Goal: Information Seeking & Learning: Learn about a topic

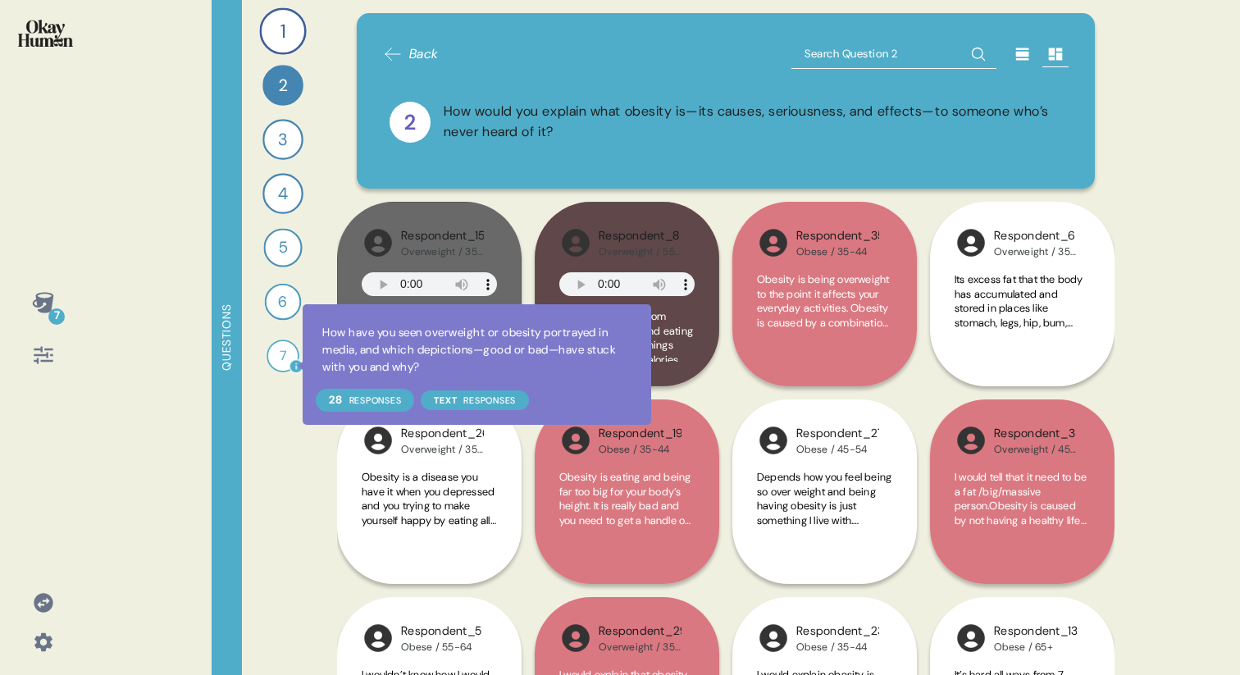
click at [293, 365] on icon at bounding box center [296, 366] width 12 height 12
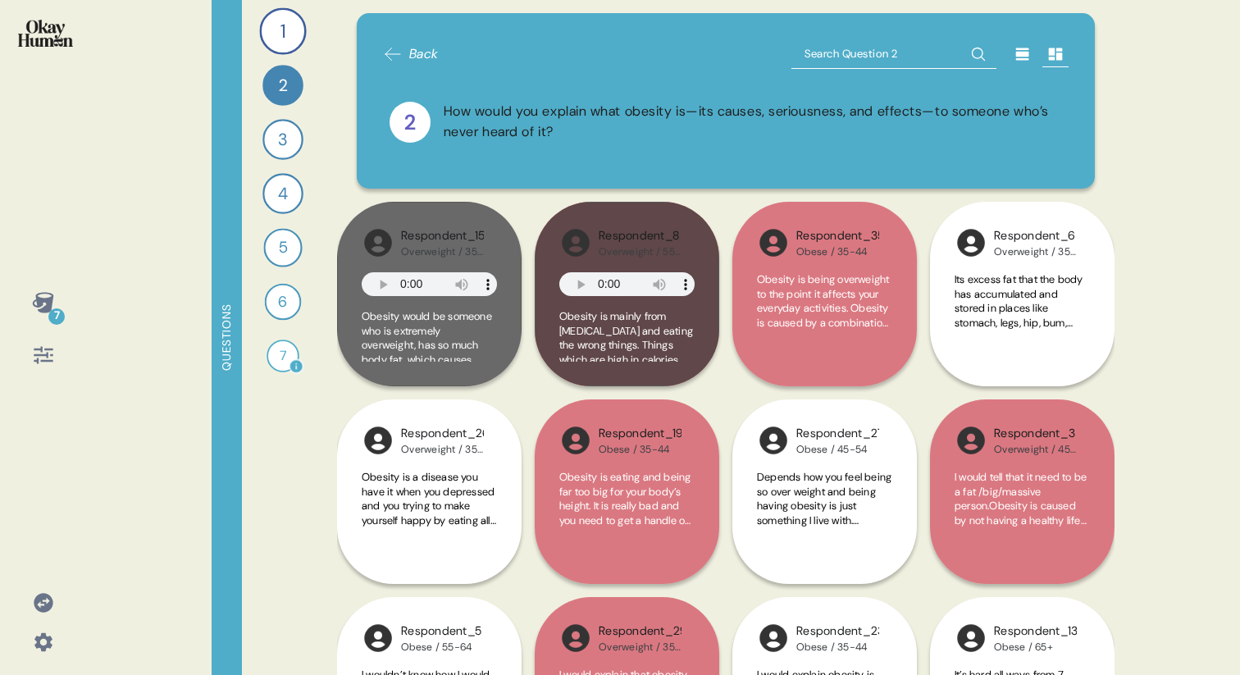
click at [274, 362] on div "7" at bounding box center [282, 355] width 33 height 33
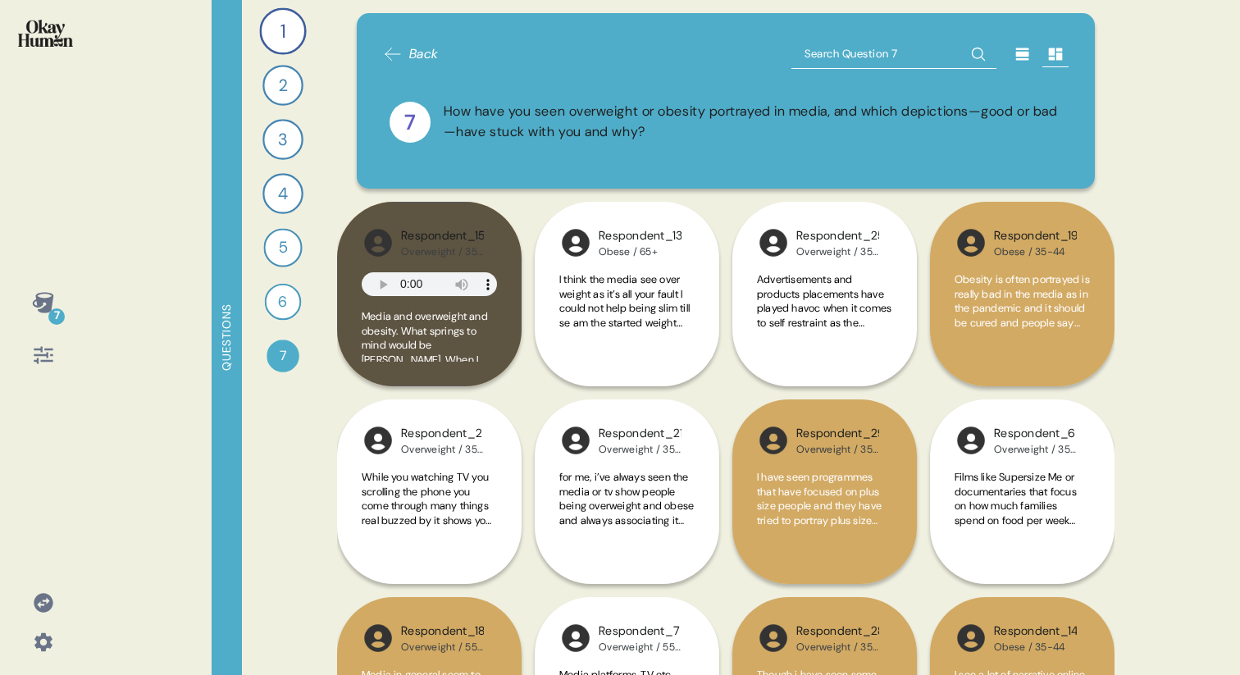
click at [1017, 56] on icon at bounding box center [1022, 54] width 13 height 12
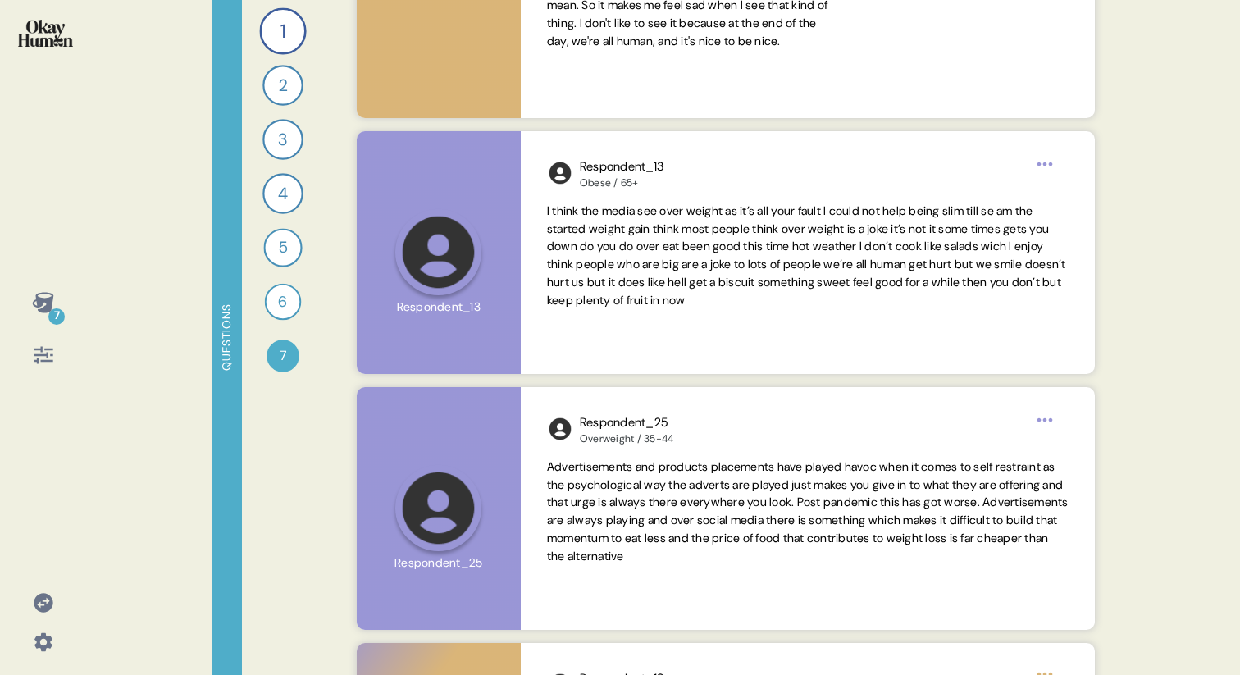
scroll to position [453, 0]
click at [271, 20] on div "1" at bounding box center [282, 30] width 47 height 47
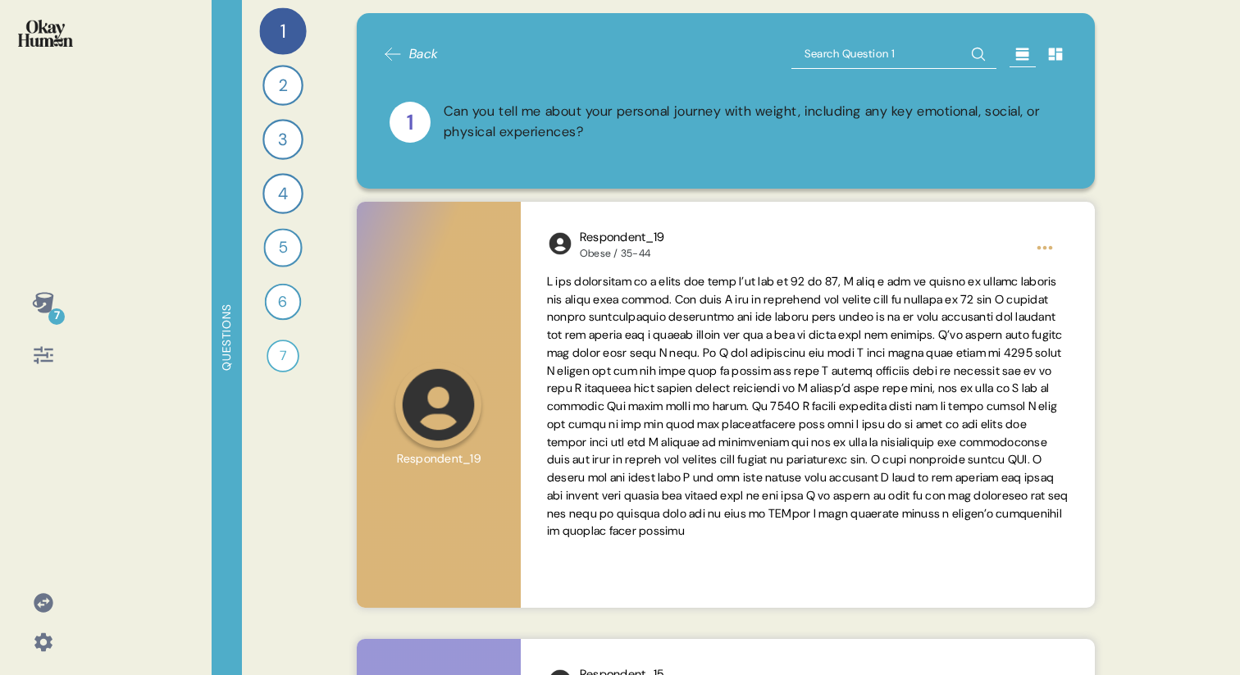
click at [886, 42] on input "text" at bounding box center [893, 54] width 205 height 30
type input "Greed"
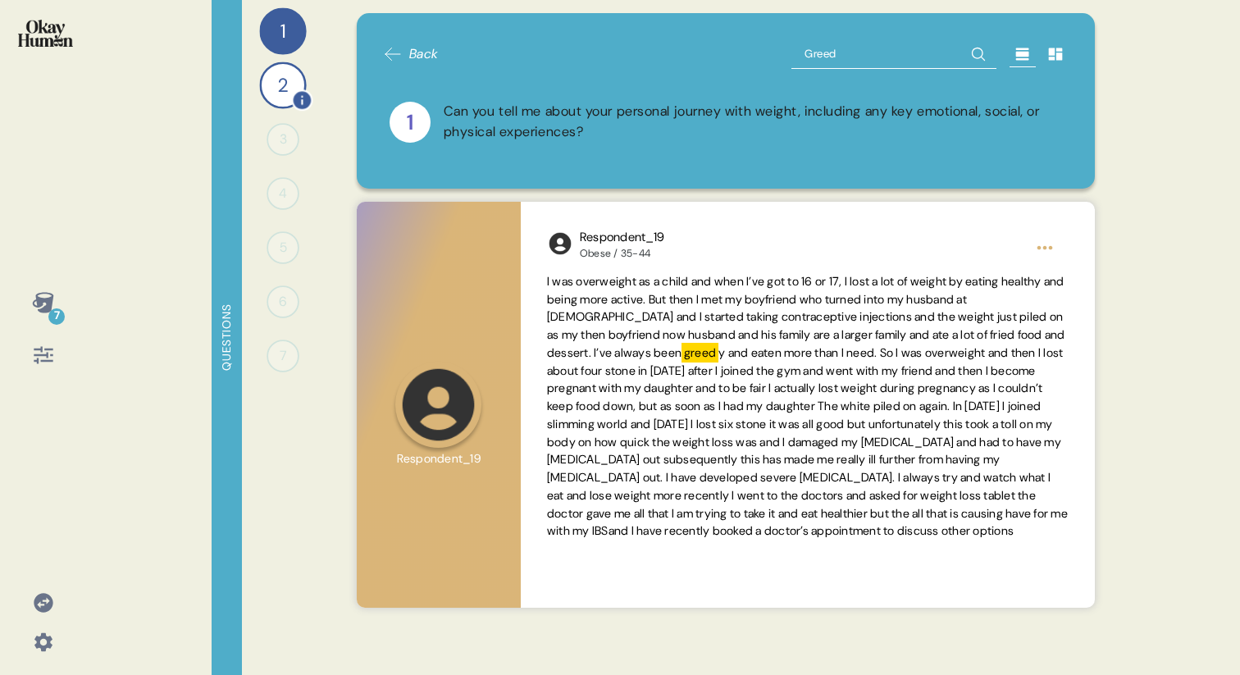
click at [281, 79] on div "2" at bounding box center [282, 84] width 47 height 47
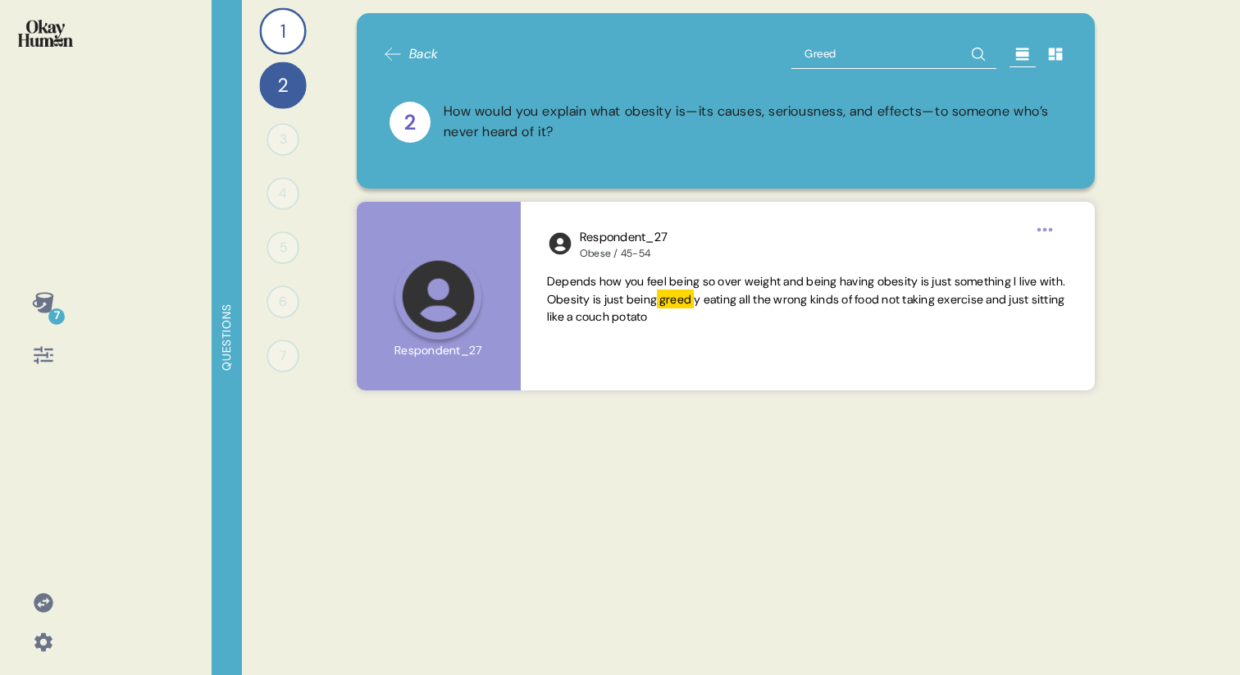
click at [830, 57] on input "Greed" at bounding box center [893, 54] width 205 height 30
type input "laz"
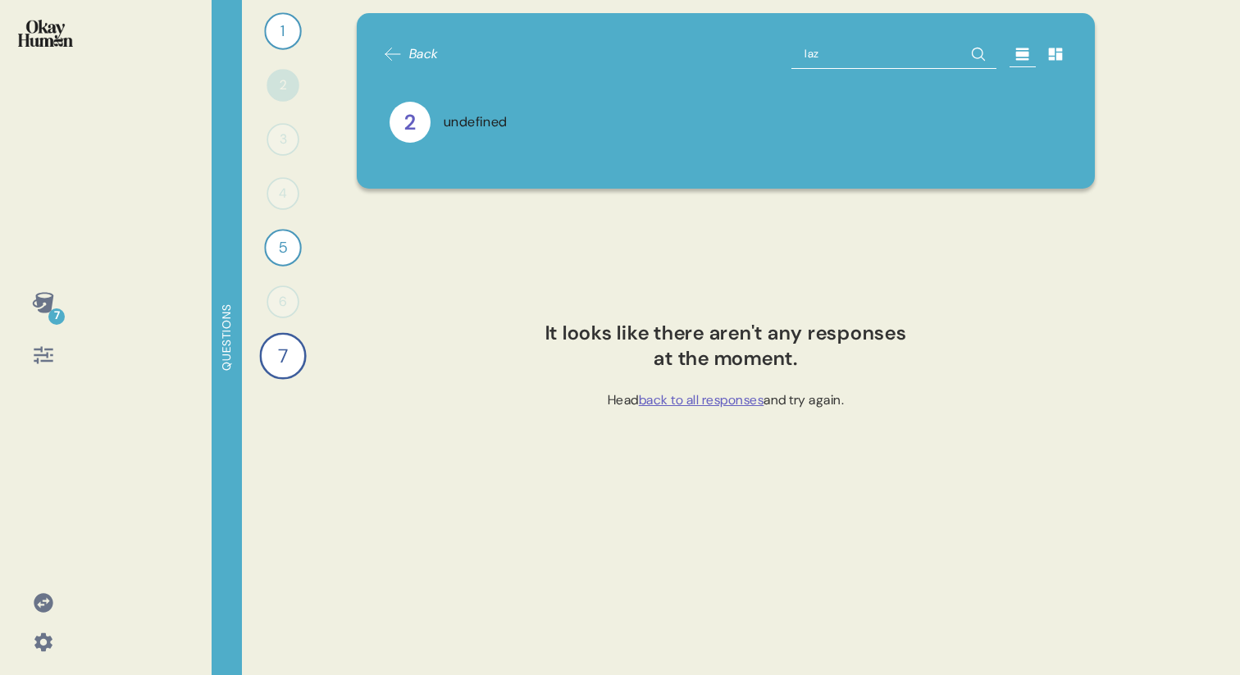
click at [880, 43] on input "laz" at bounding box center [893, 54] width 205 height 30
click at [839, 57] on input "laz" at bounding box center [893, 54] width 205 height 30
type input "lazy"
click at [789, 53] on div "Back lazy" at bounding box center [726, 54] width 686 height 30
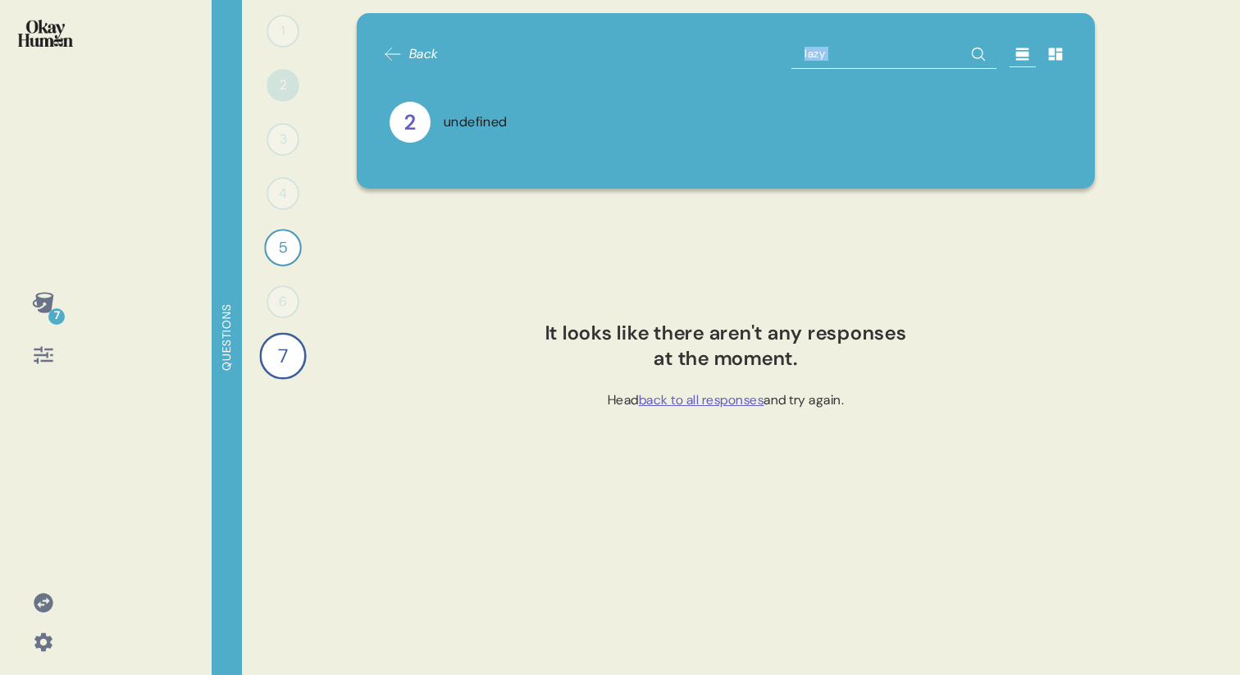
click at [817, 53] on input "lazy" at bounding box center [893, 54] width 205 height 30
type input "eating"
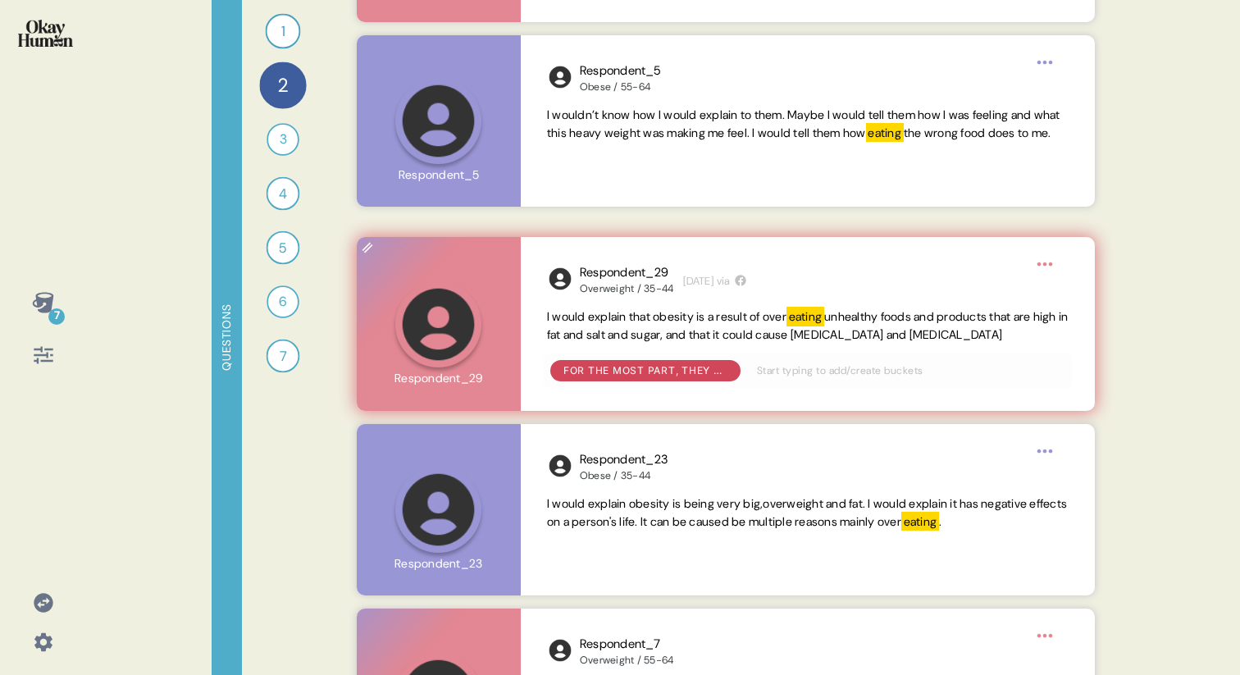
scroll to position [2277, 0]
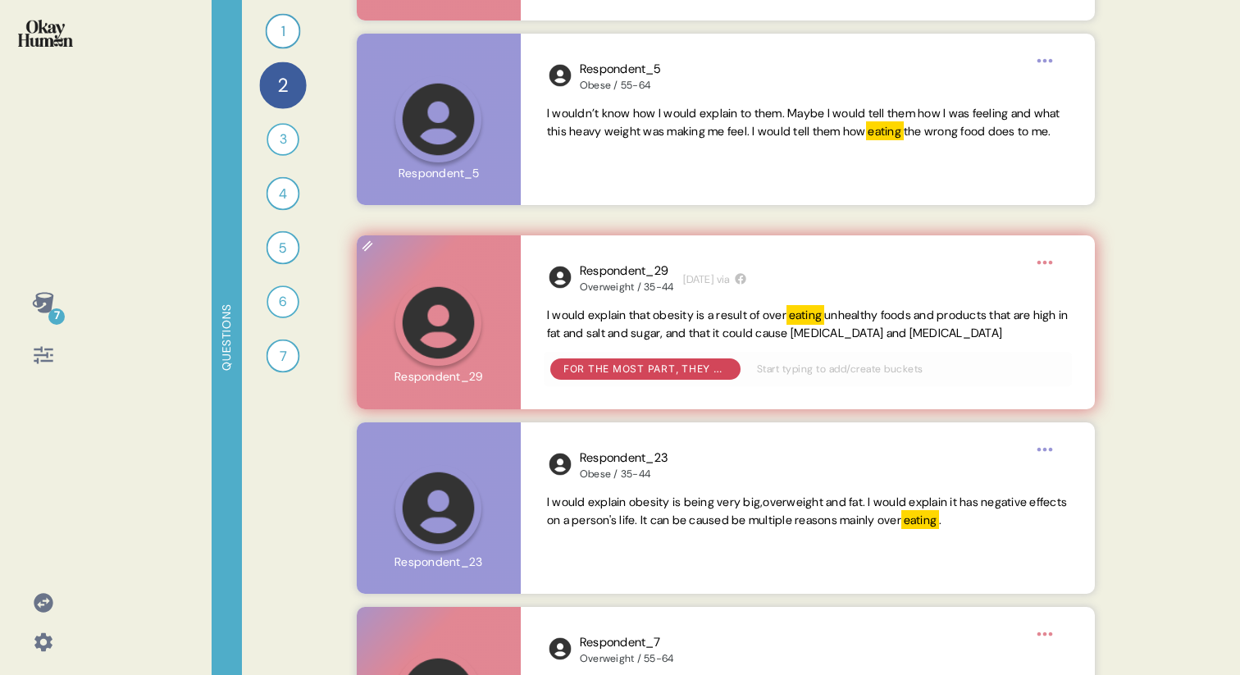
click at [817, 205] on div "Respondent_5 Obese / 55-64 [DATE] via I wouldn’t know how I would explain to th…" at bounding box center [808, 119] width 574 height 171
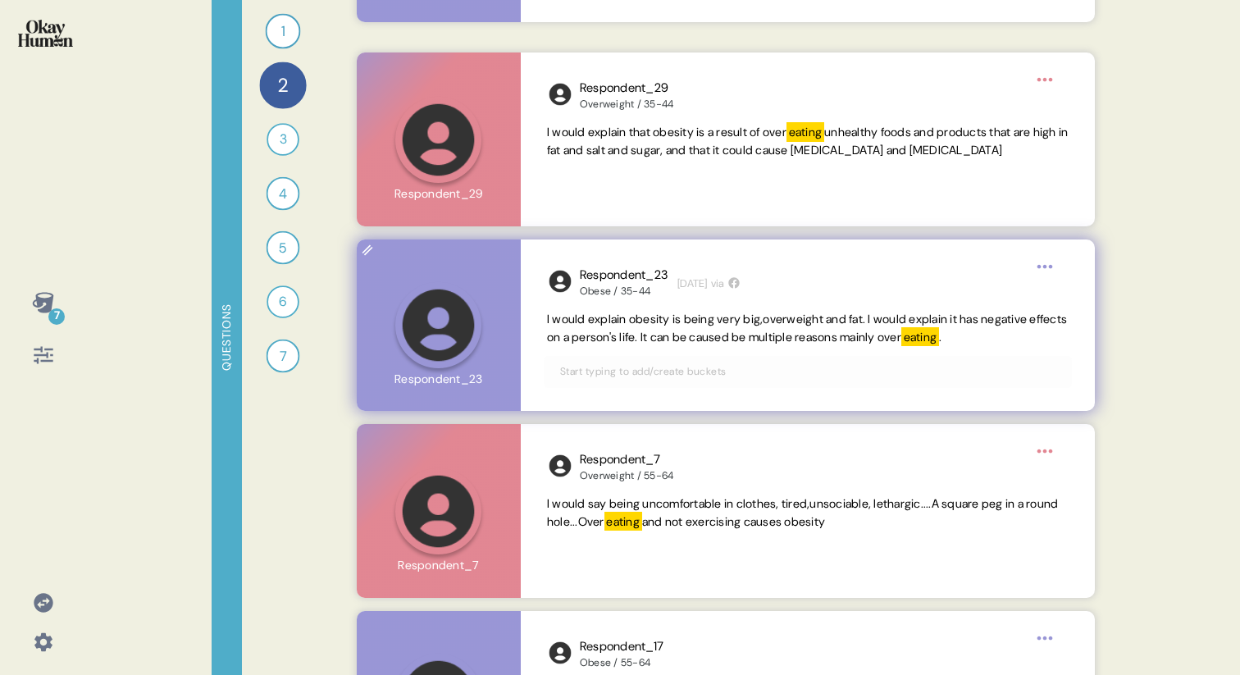
scroll to position [2463, 0]
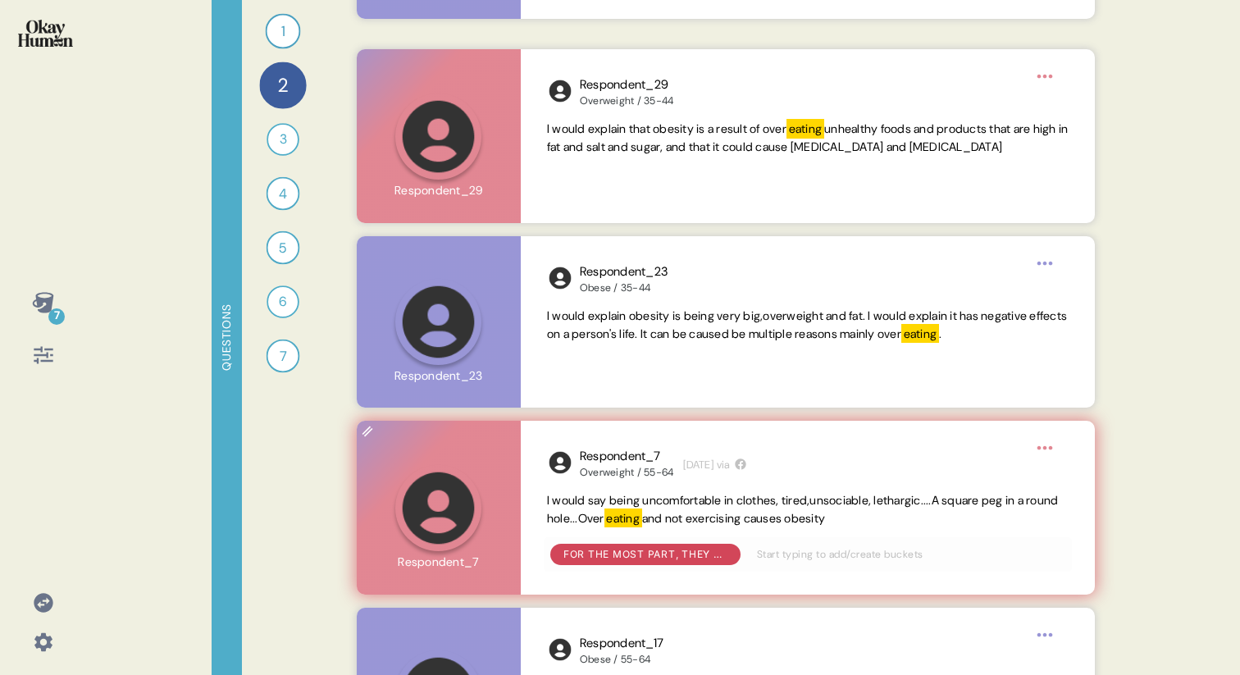
drag, startPoint x: 615, startPoint y: 516, endPoint x: 880, endPoint y: 516, distance: 265.6
click at [880, 516] on span "I would say being uncomfortable in clothes, tired,unsociable, lethargic....A sq…" at bounding box center [807, 510] width 521 height 36
copy span "Over eating and not exercising causes obesity"
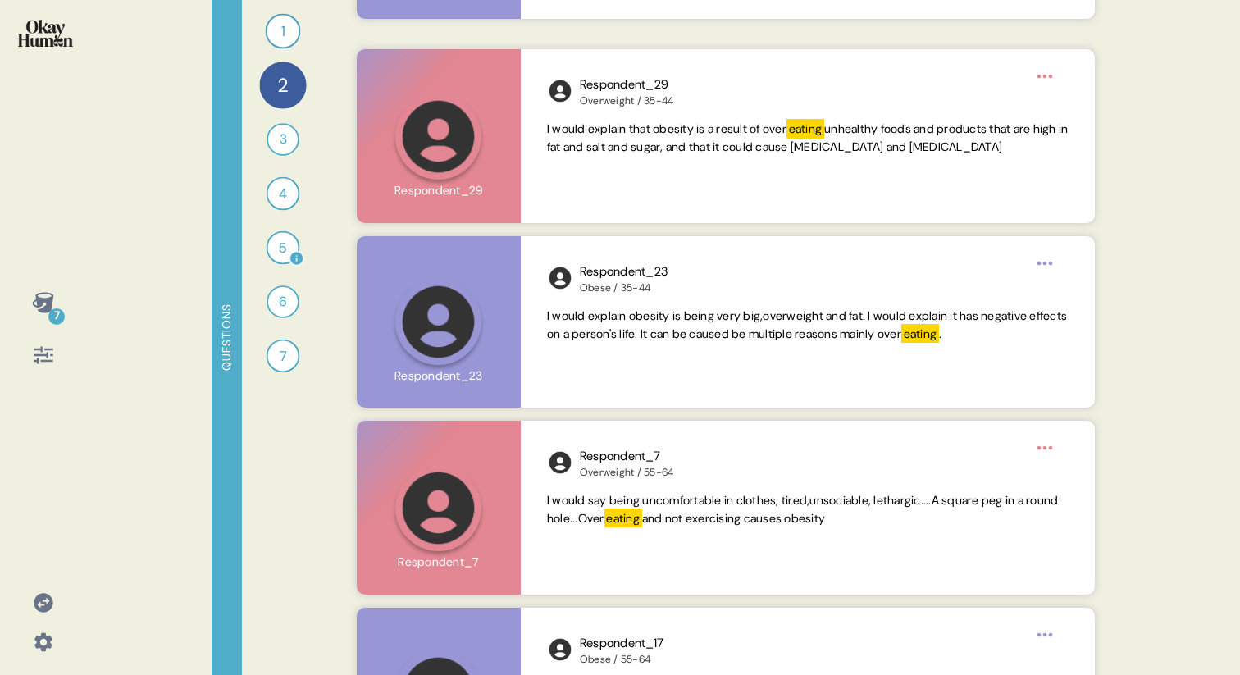
click at [281, 243] on div "5" at bounding box center [283, 248] width 34 height 34
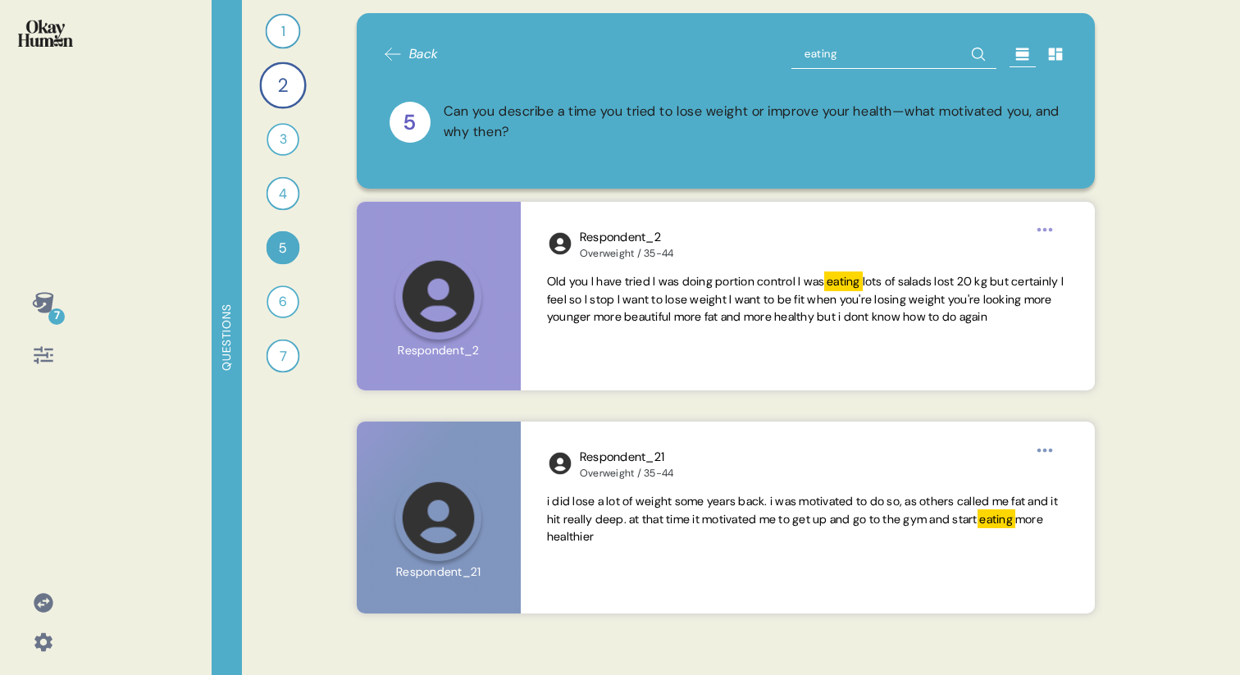
click at [805, 53] on input "eating" at bounding box center [893, 54] width 205 height 30
click at [1150, 109] on div "7 Questions 1 Can you tell me about your personal journey with weight, includin…" at bounding box center [620, 337] width 1240 height 675
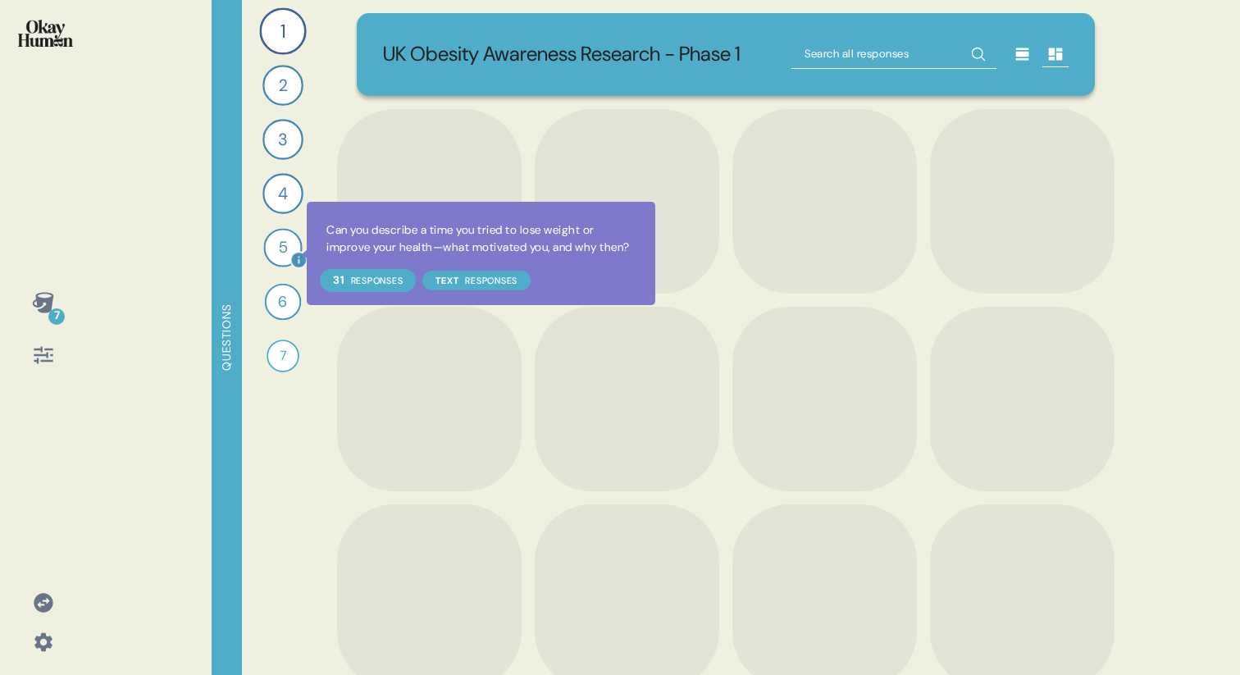
click at [281, 248] on div "5" at bounding box center [282, 247] width 39 height 39
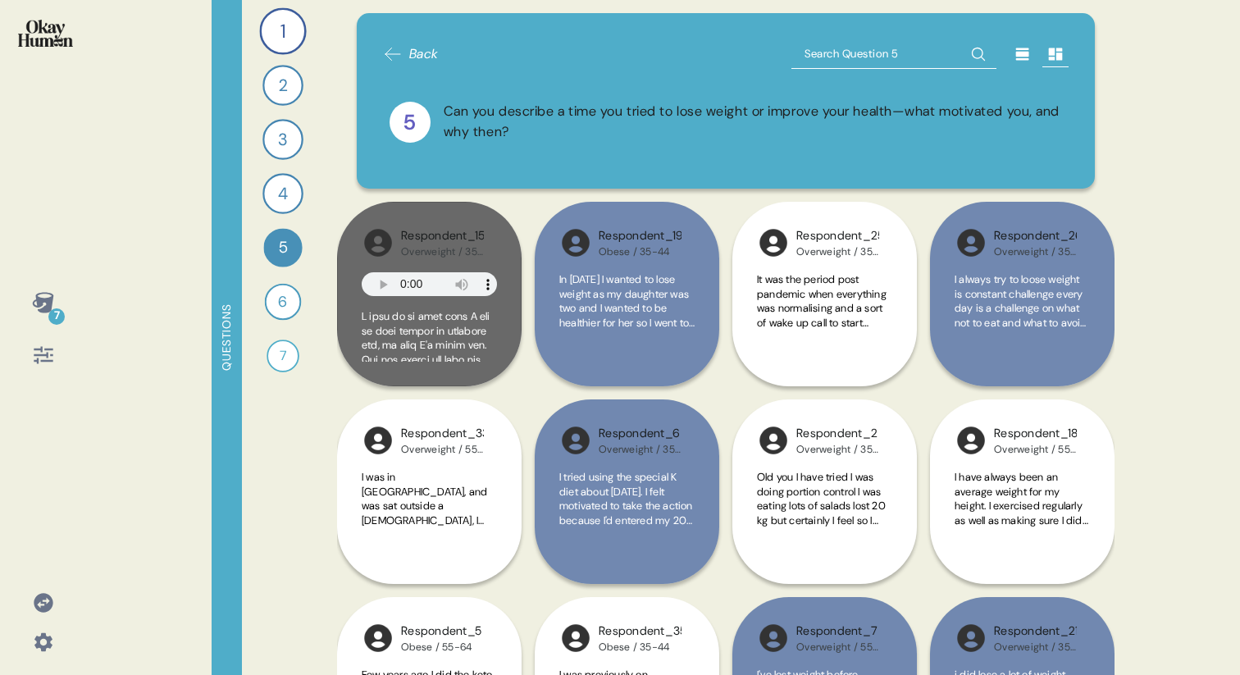
click at [1025, 59] on icon at bounding box center [1022, 54] width 13 height 12
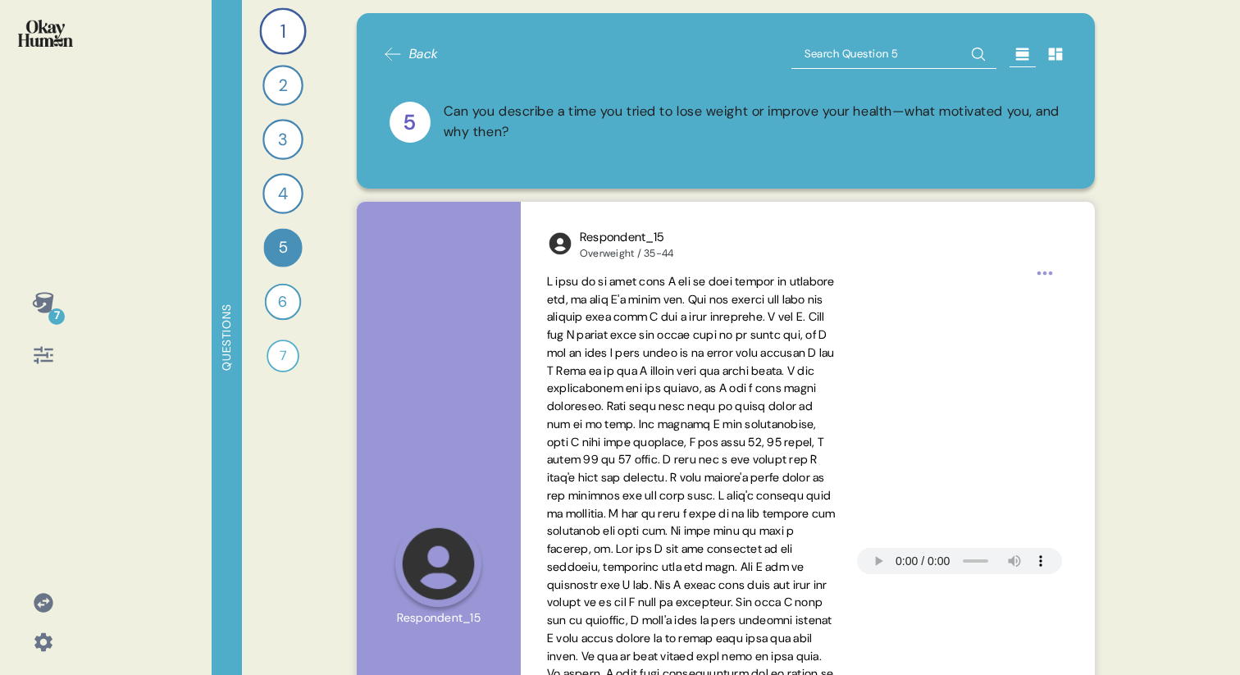
click at [849, 50] on input "text" at bounding box center [893, 54] width 205 height 30
type input "what was I"
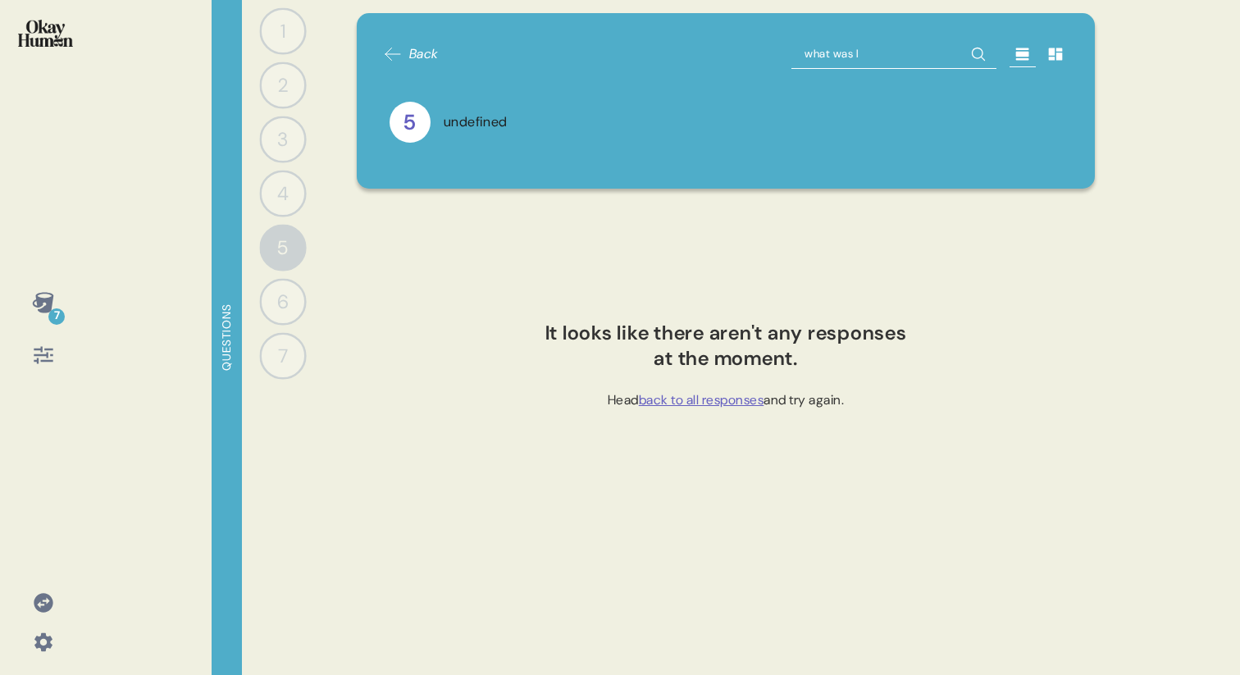
click at [834, 50] on input "what was I" at bounding box center [893, 54] width 205 height 30
click at [287, 203] on div "4" at bounding box center [282, 193] width 47 height 47
click at [405, 52] on span "Back" at bounding box center [411, 54] width 56 height 20
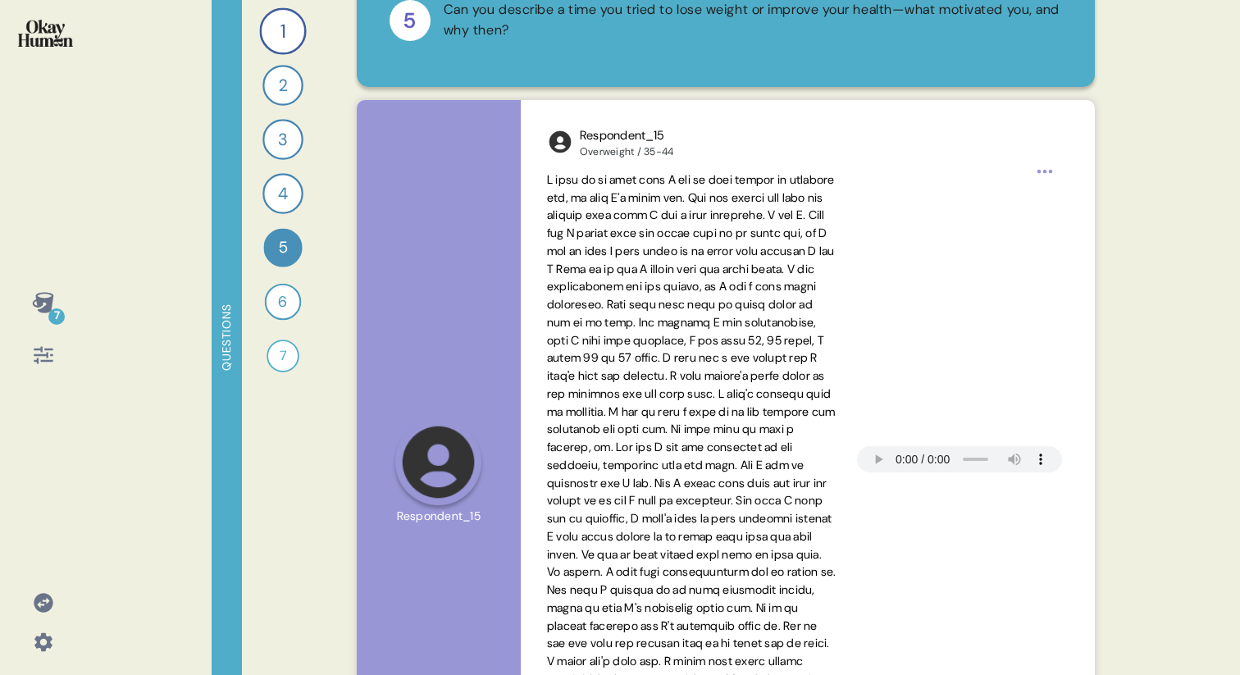
scroll to position [100, 0]
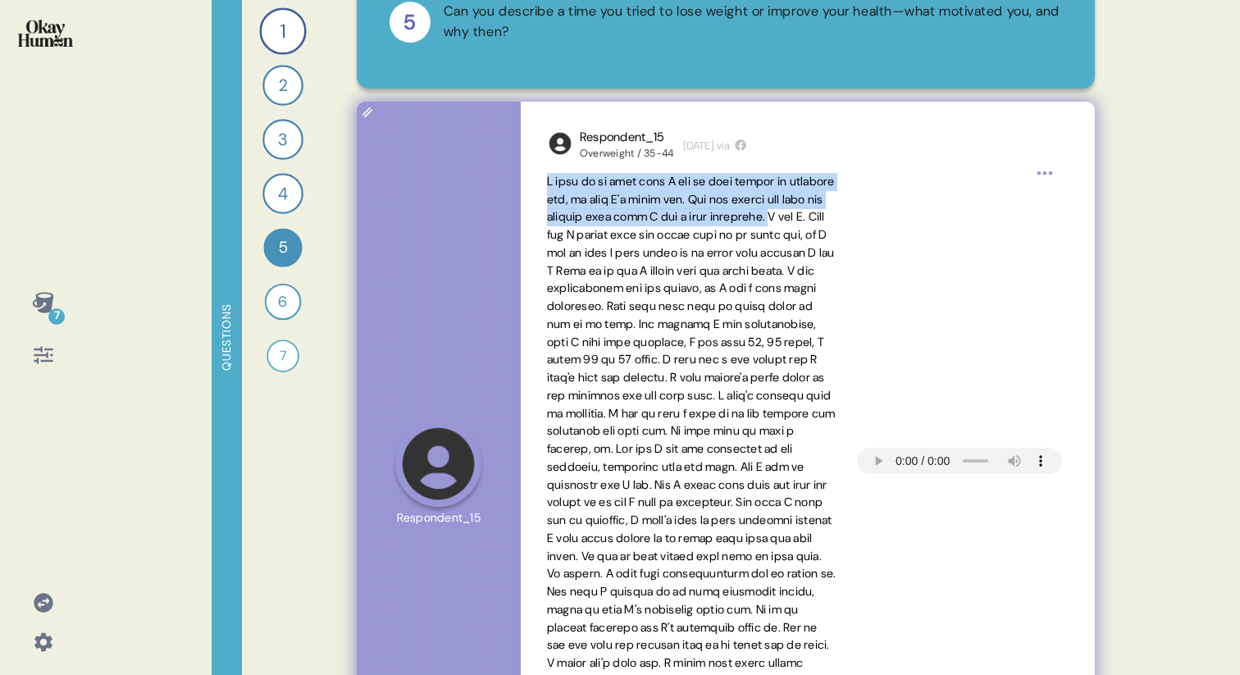
drag, startPoint x: 601, startPoint y: 233, endPoint x: 536, endPoint y: 174, distance: 87.6
click at [536, 174] on div "Respondent_15 Overweight / 35-44 1 month ago via" at bounding box center [808, 464] width 574 height 724
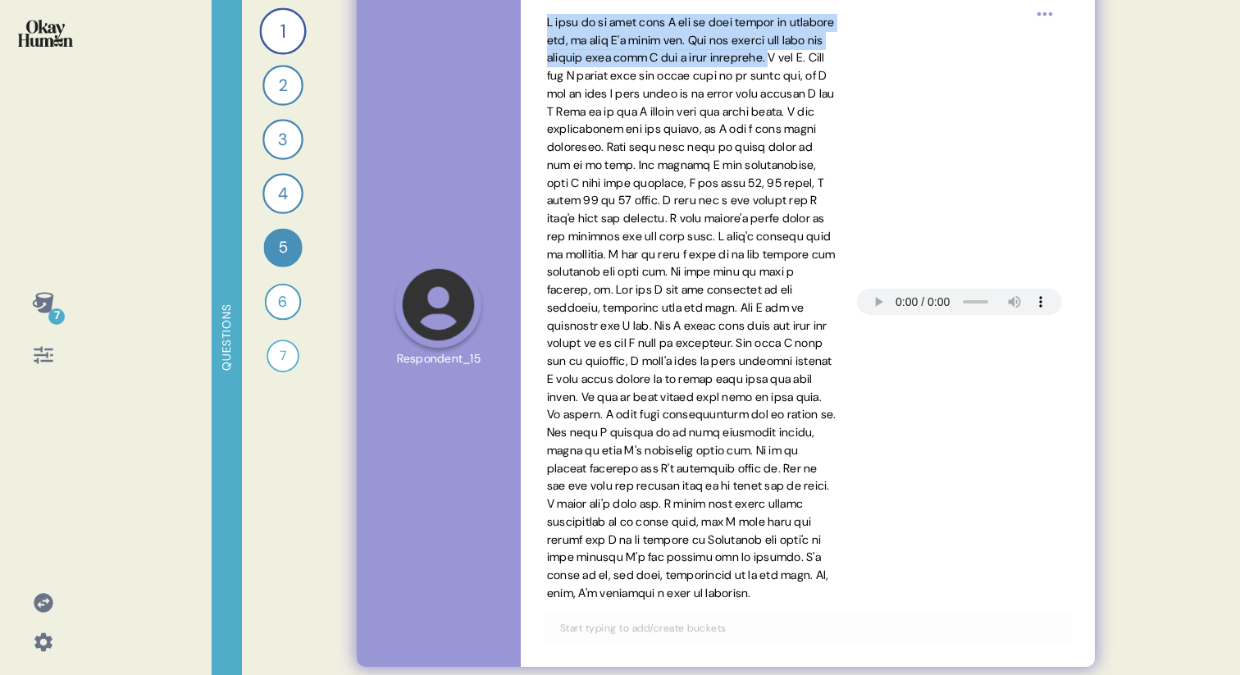
scroll to position [262, 0]
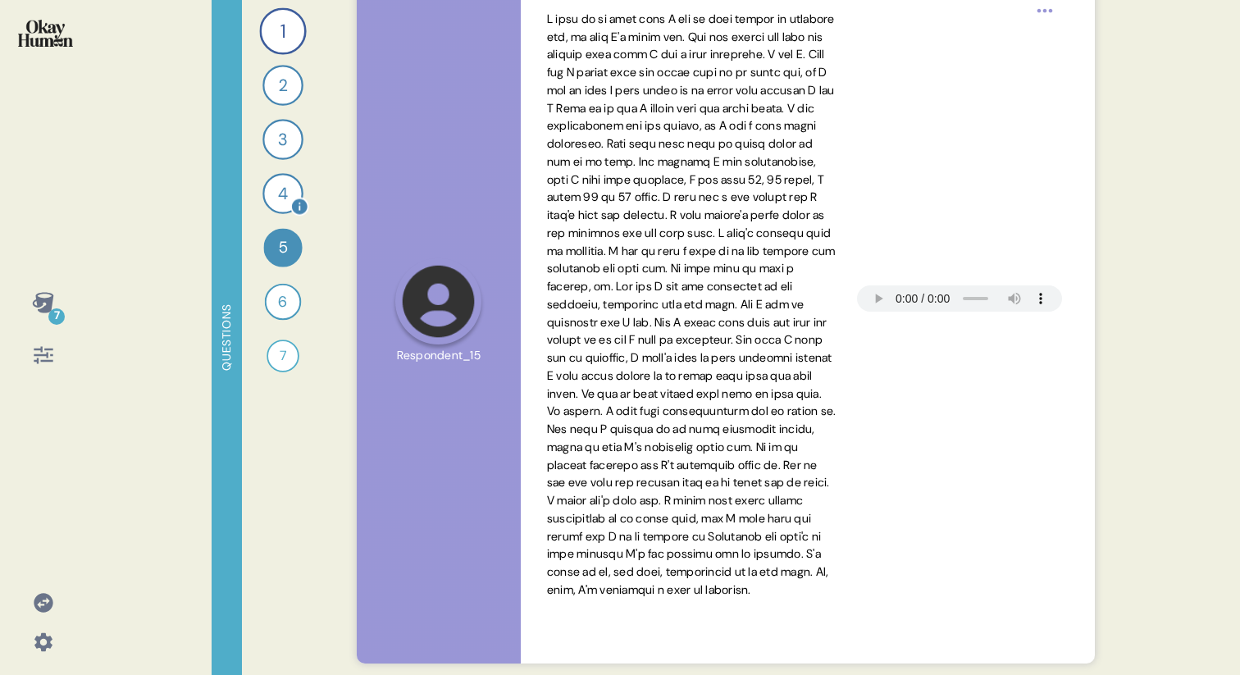
click at [284, 198] on div "4" at bounding box center [282, 193] width 41 height 41
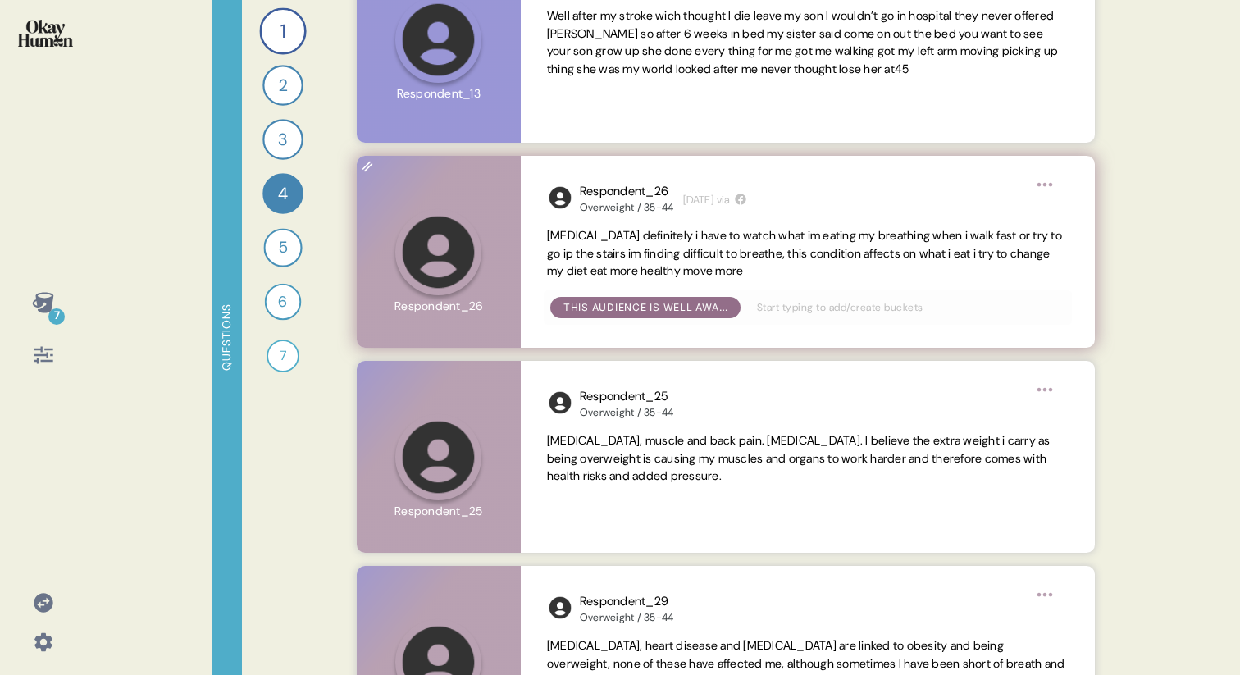
scroll to position [944, 0]
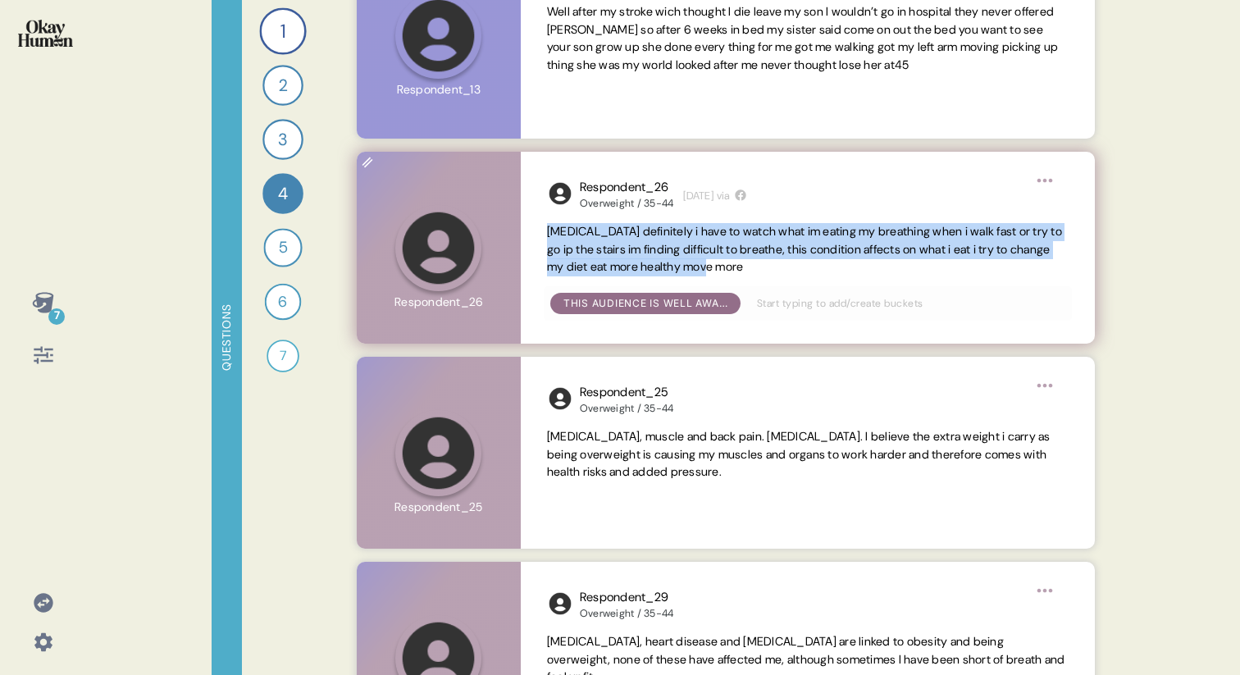
drag, startPoint x: 812, startPoint y: 260, endPoint x: 529, endPoint y: 216, distance: 287.0
click at [529, 216] on div "Respondent_26 Overweight / 35-44 4 weeks ago via Diabetes definitely i have to …" at bounding box center [808, 248] width 574 height 192
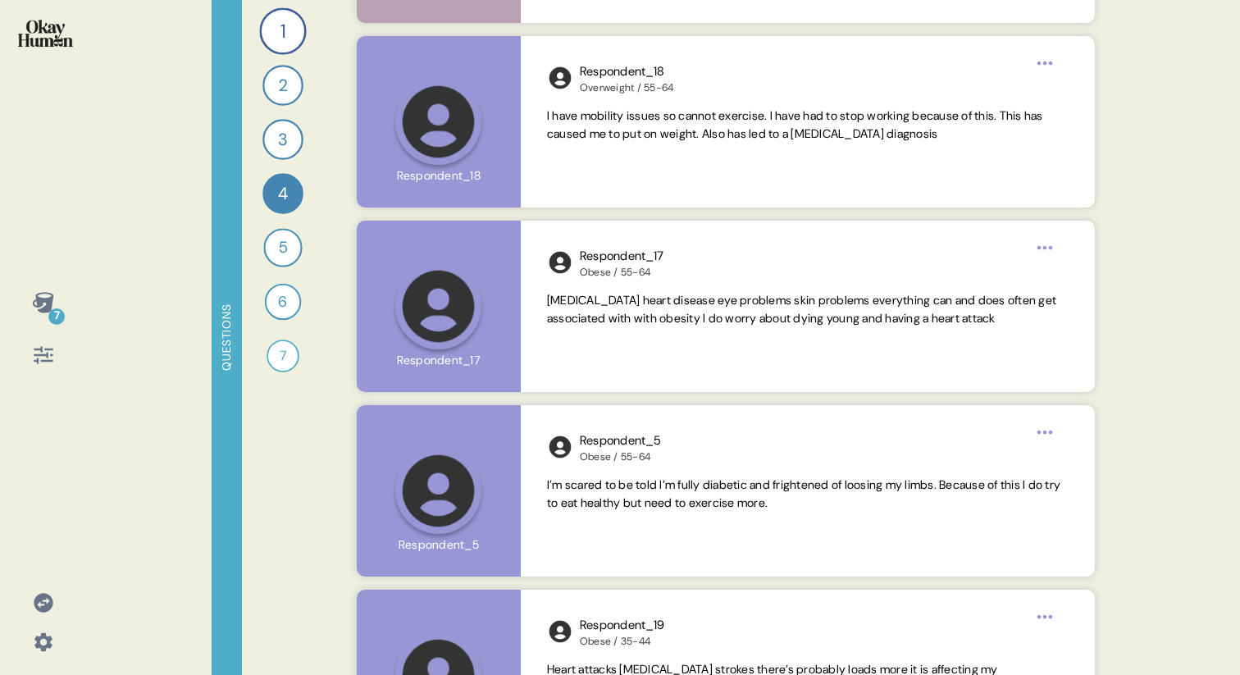
scroll to position [1676, 0]
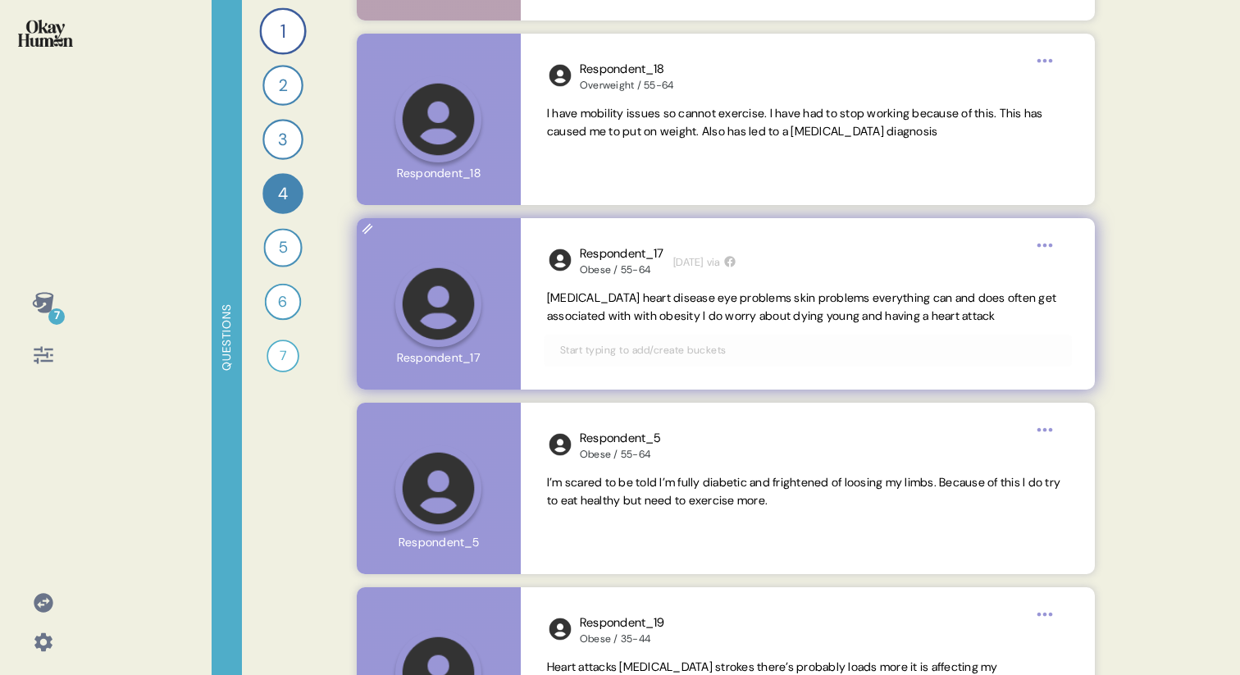
click at [779, 312] on span "Diabetes heart disease eye problems skin problems everything can and does often…" at bounding box center [801, 306] width 509 height 33
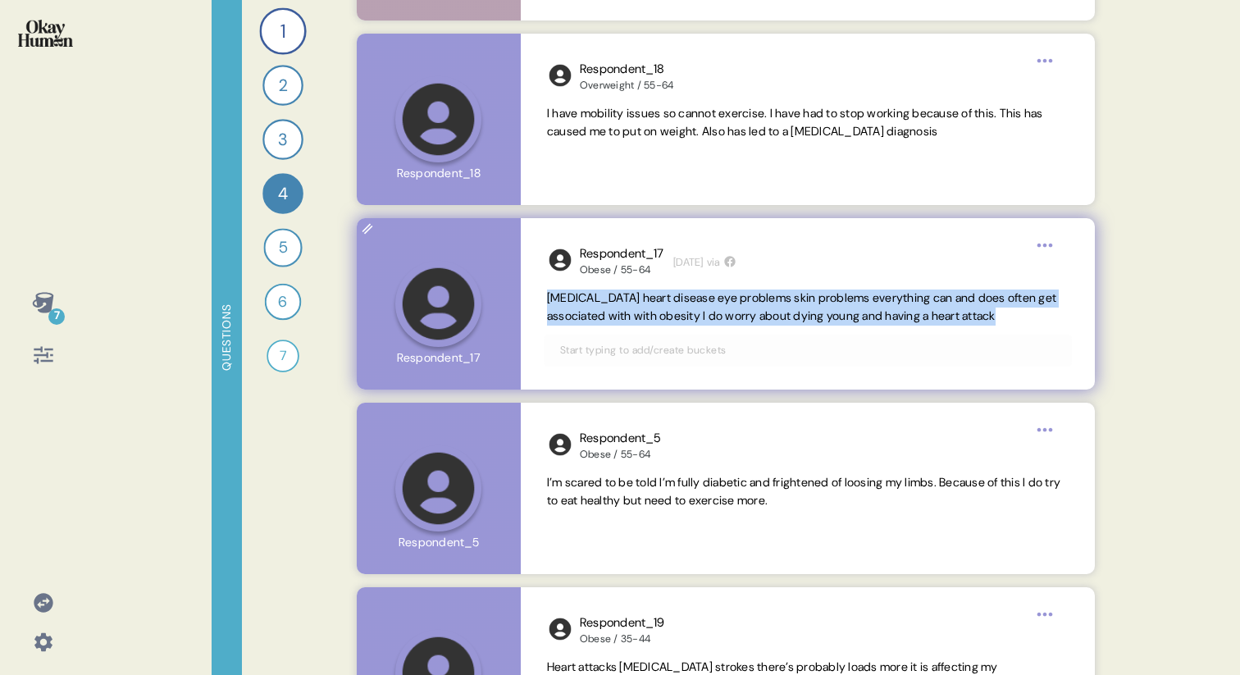
click at [779, 312] on span "Diabetes heart disease eye problems skin problems everything can and does often…" at bounding box center [801, 306] width 509 height 33
click at [1049, 315] on span "Diabetes heart disease eye problems skin problems everything can and does often…" at bounding box center [807, 307] width 521 height 36
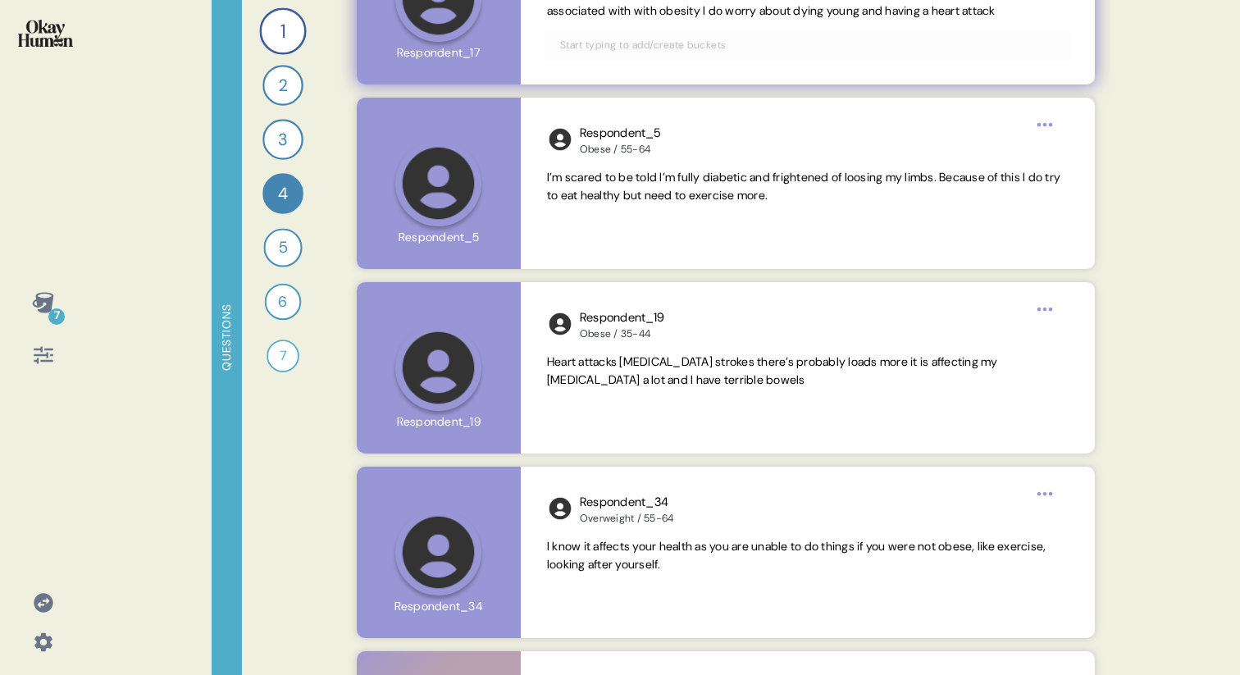
scroll to position [2029, 0]
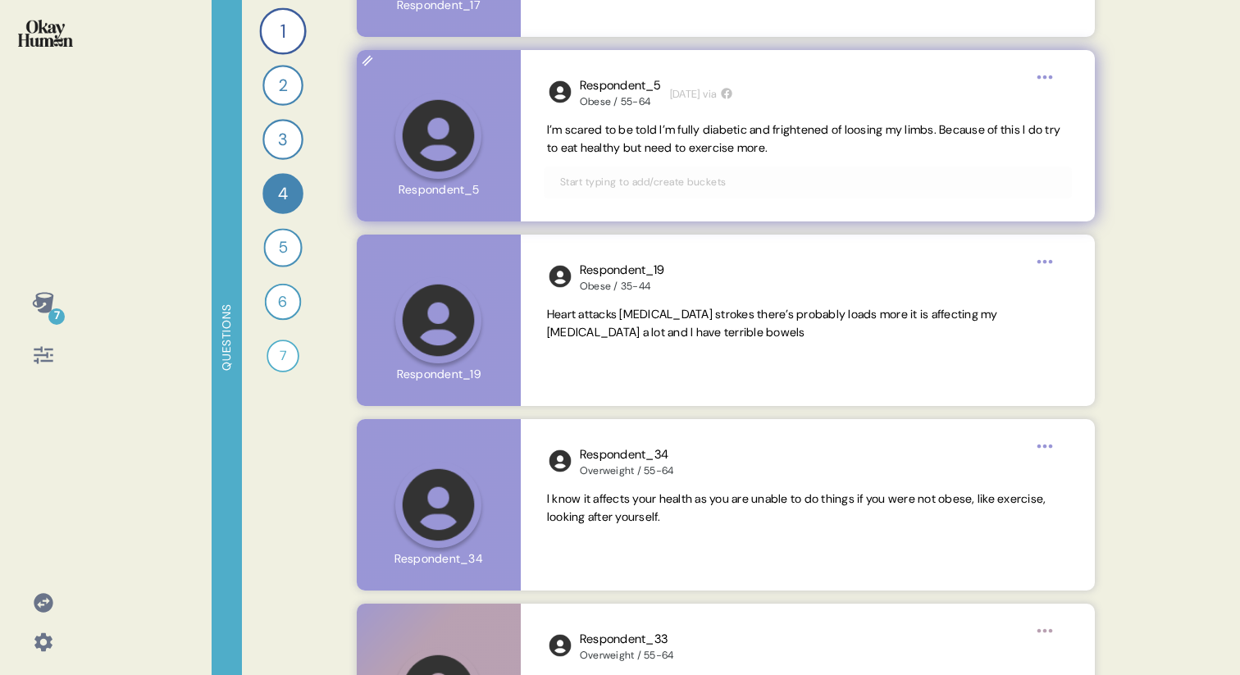
click at [803, 145] on span "I’m scared to be told I’m fully diabetic and frightened of loosing my limbs. Be…" at bounding box center [803, 138] width 513 height 33
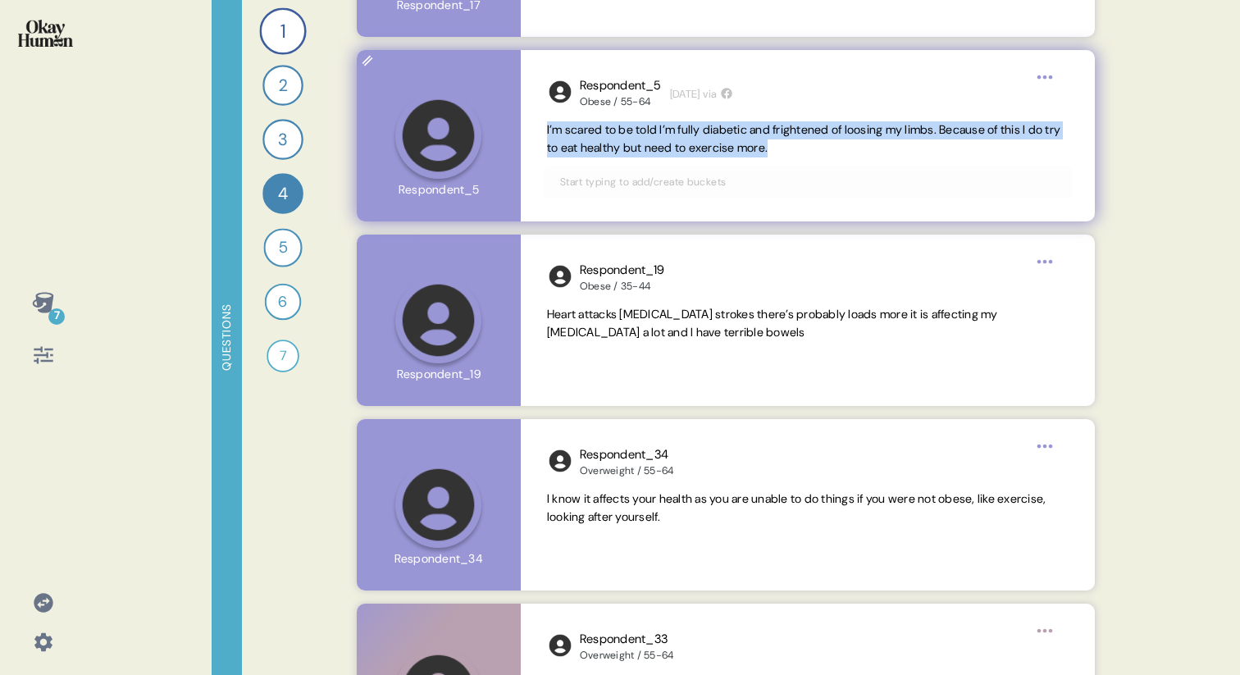
click at [803, 145] on span "I’m scared to be told I’m fully diabetic and frightened of loosing my limbs. Be…" at bounding box center [803, 138] width 513 height 33
copy span "I’m scared to be told I’m fully diabetic and frightened of loosing my limbs. Be…"
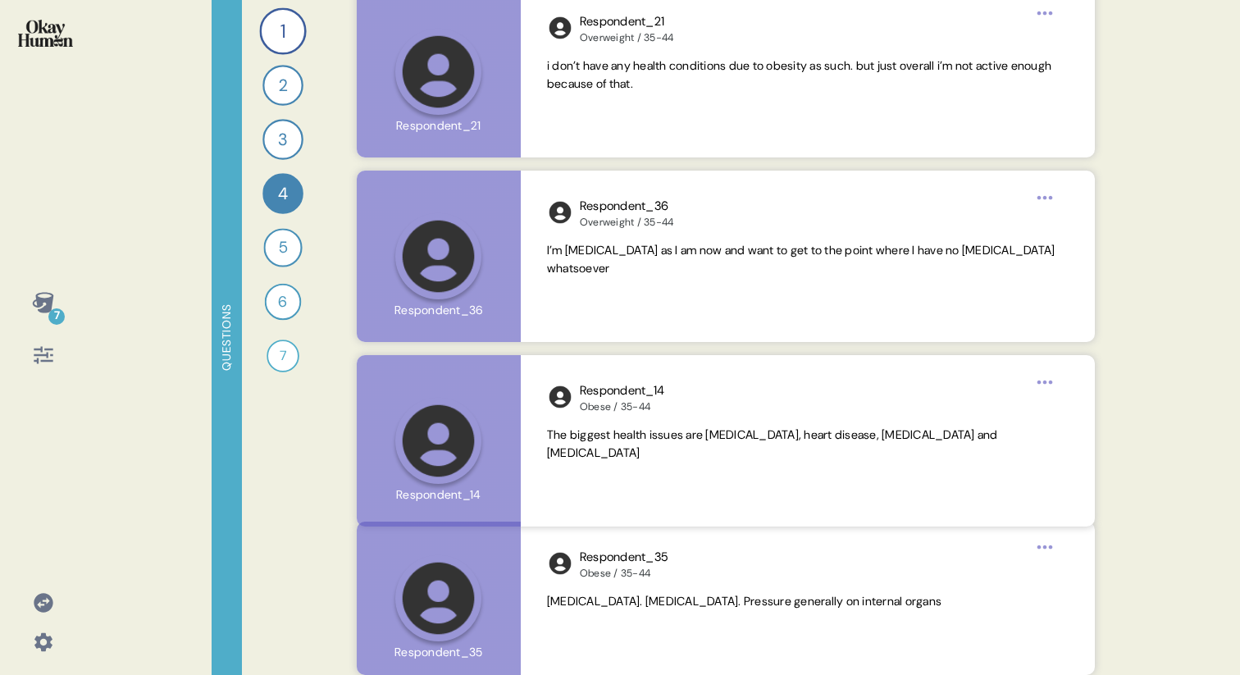
scroll to position [2925, 0]
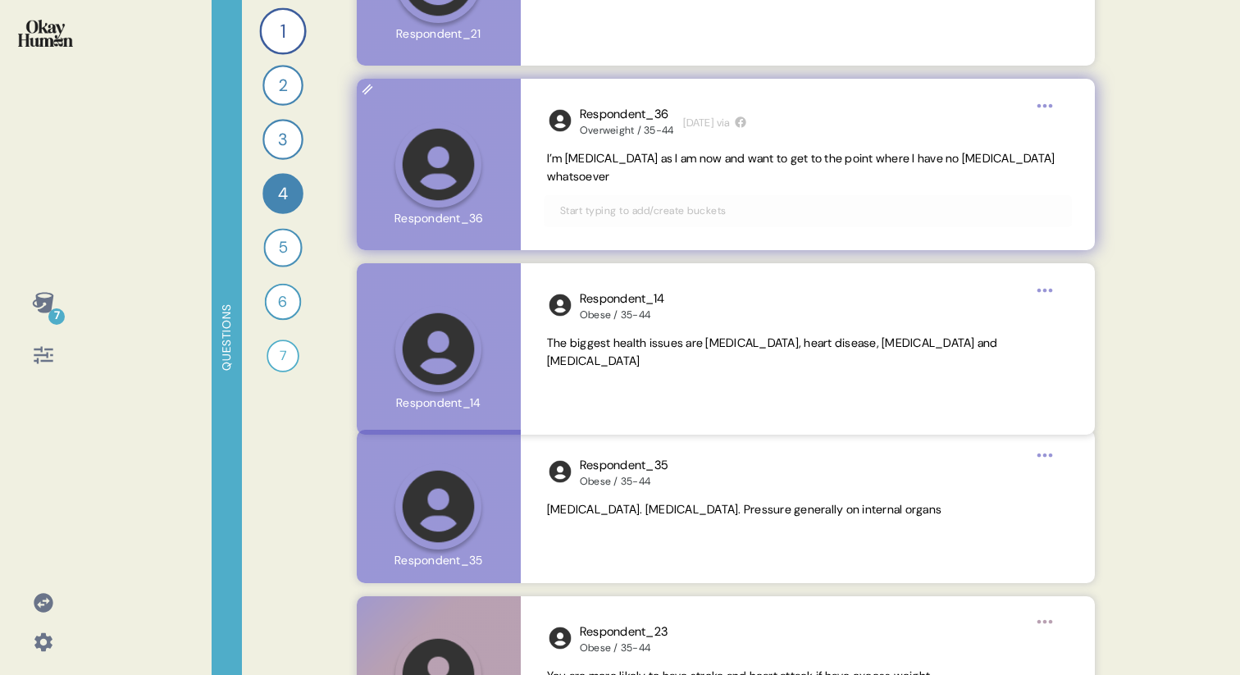
click at [587, 175] on span "I’m pre diabetes as I am now and want to get to the point where I have no diabe…" at bounding box center [801, 167] width 508 height 33
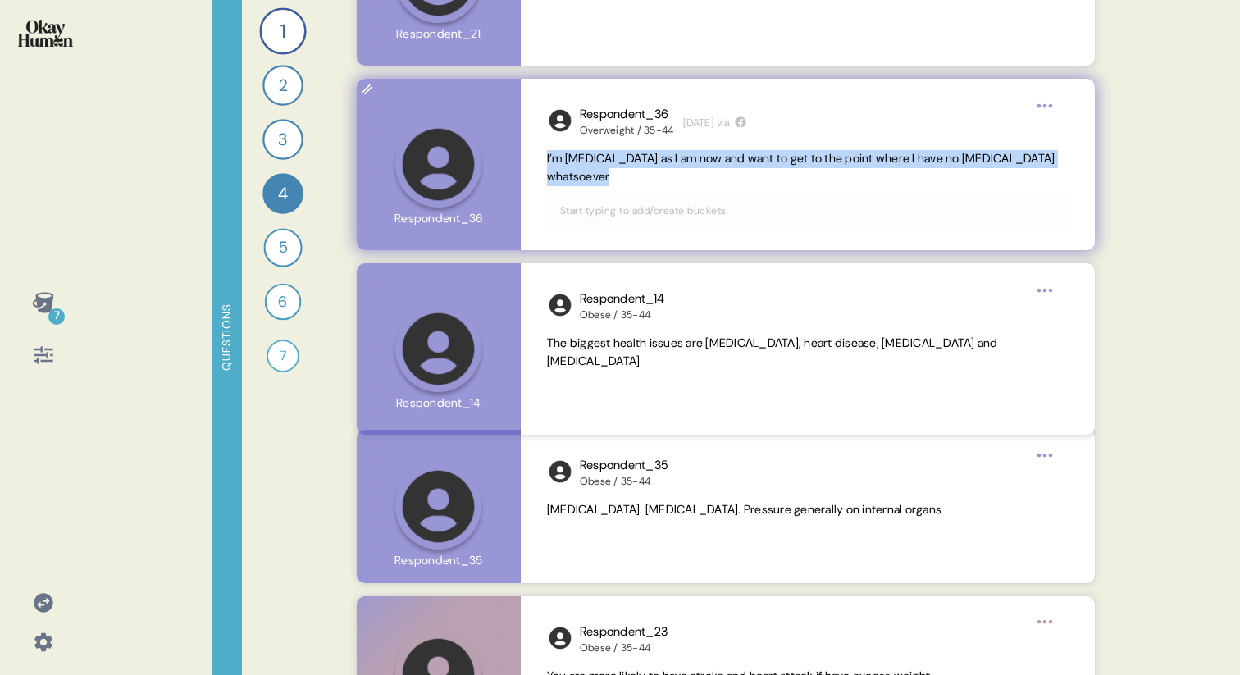
click at [587, 175] on span "I’m pre diabetes as I am now and want to get to the point where I have no diabe…" at bounding box center [801, 167] width 508 height 33
copy span "I’m pre diabetes as I am now and want to get to the point where I have no diabe…"
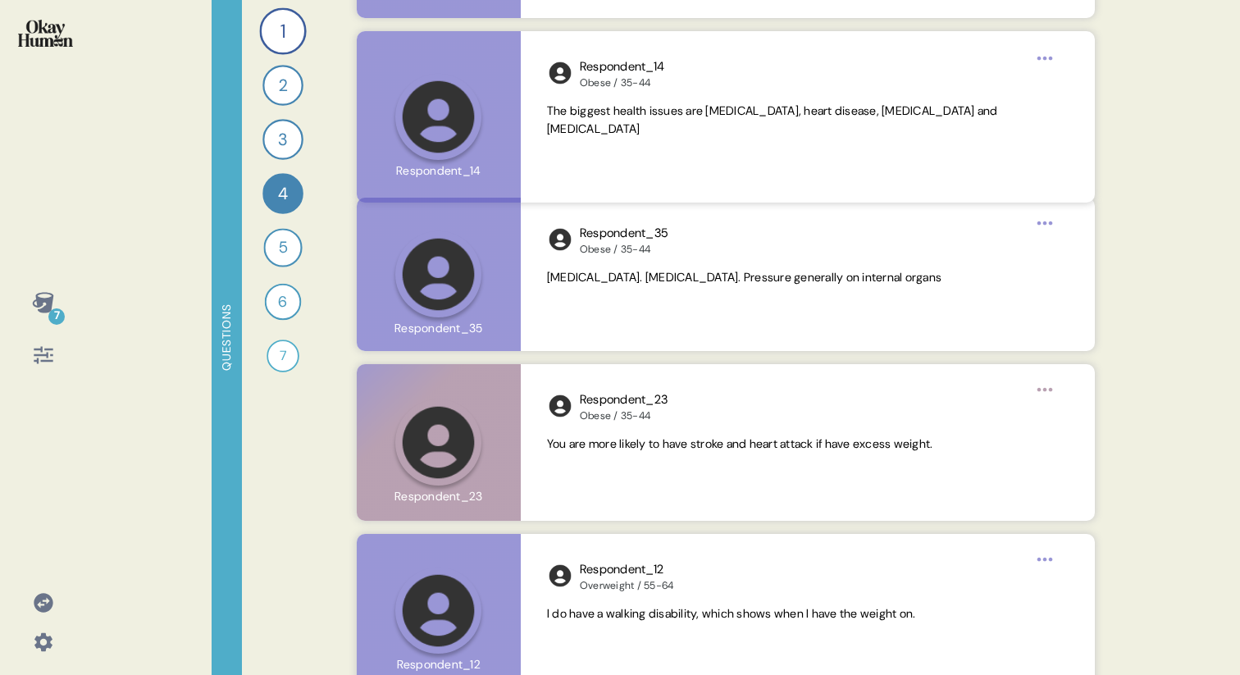
scroll to position [3160, 0]
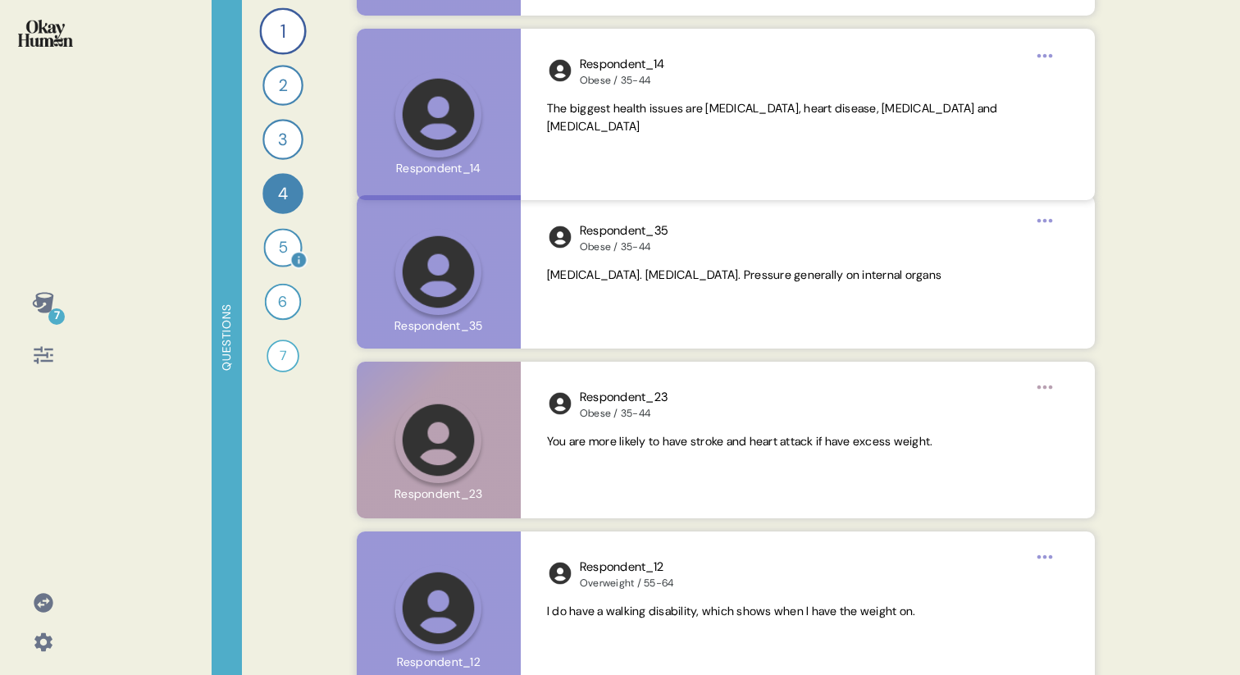
click at [275, 254] on div "5" at bounding box center [282, 247] width 39 height 39
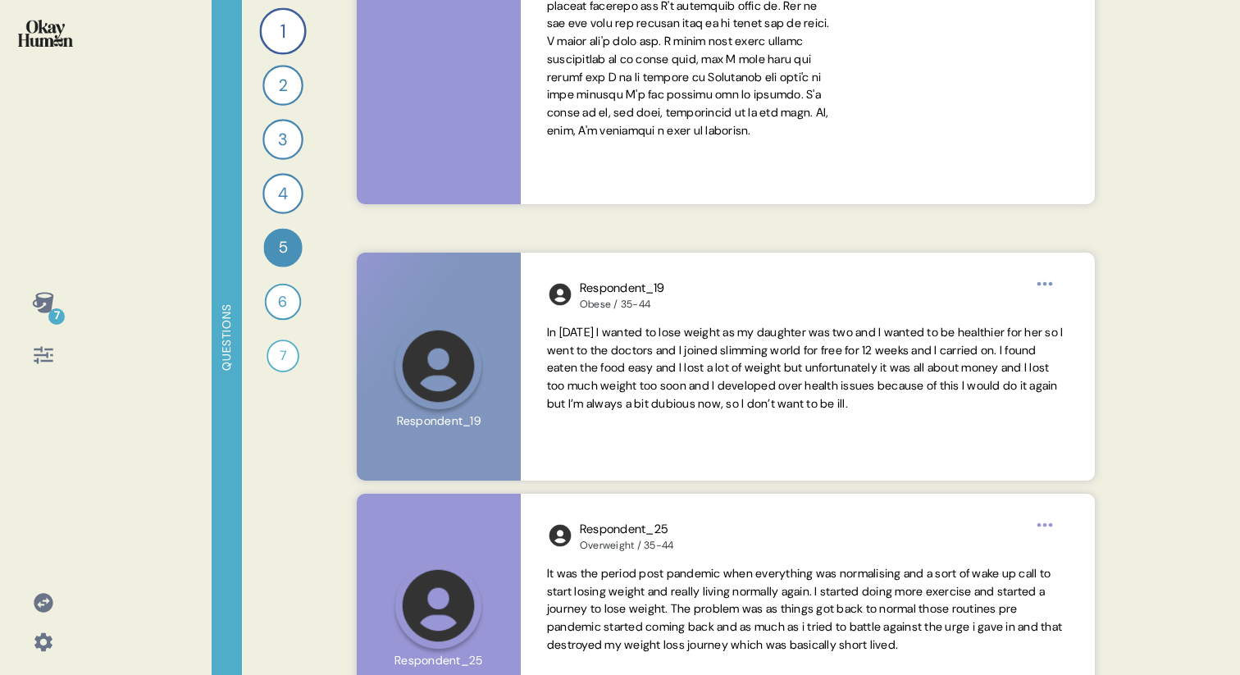
scroll to position [720, 0]
click at [277, 300] on div "6" at bounding box center [283, 302] width 37 height 37
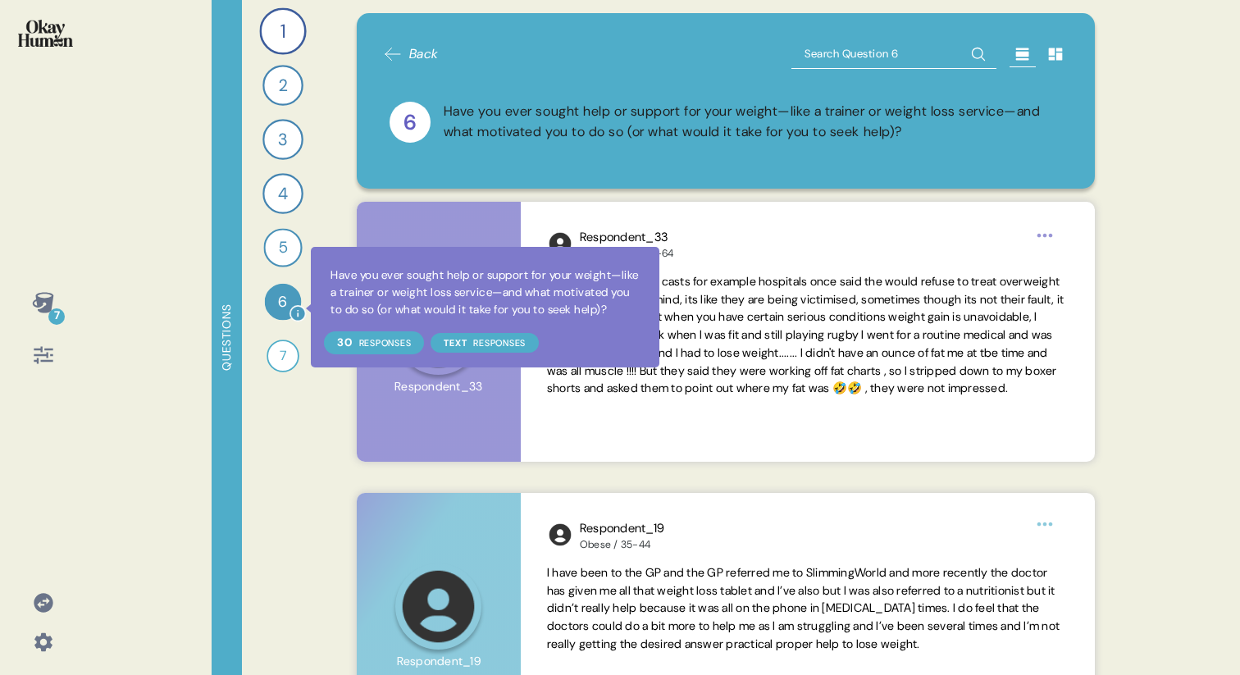
click at [300, 316] on icon at bounding box center [298, 314] width 14 height 14
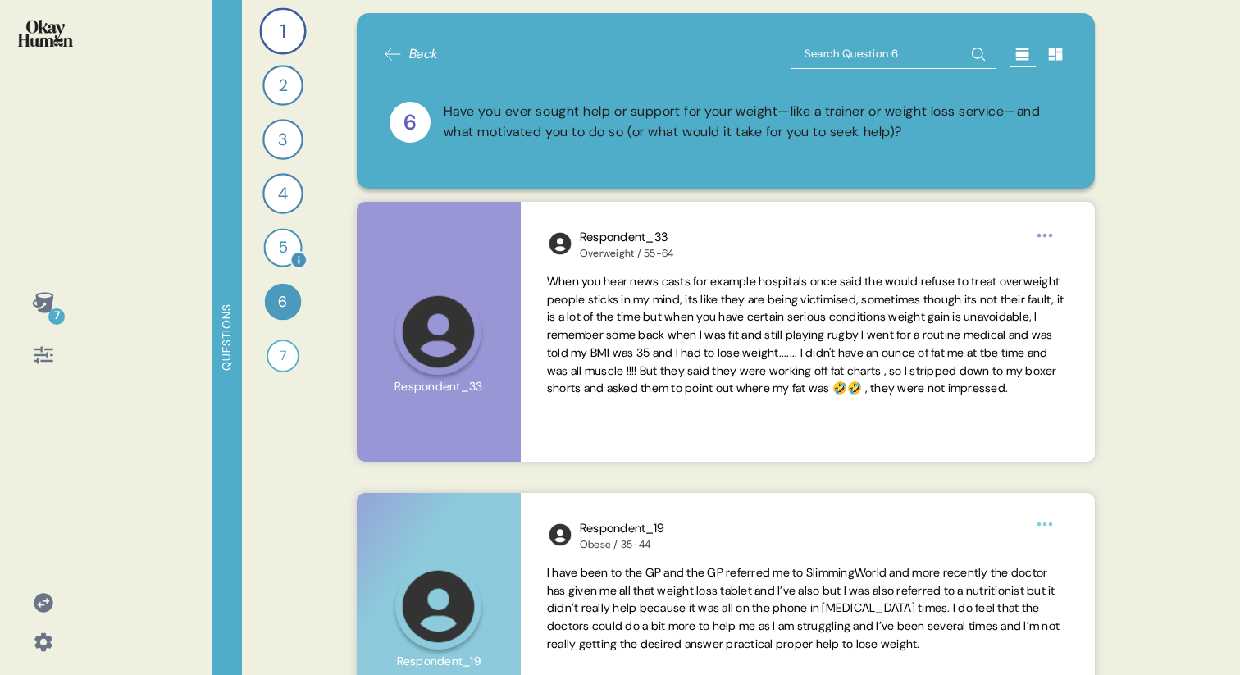
click at [274, 260] on div "5" at bounding box center [282, 247] width 39 height 39
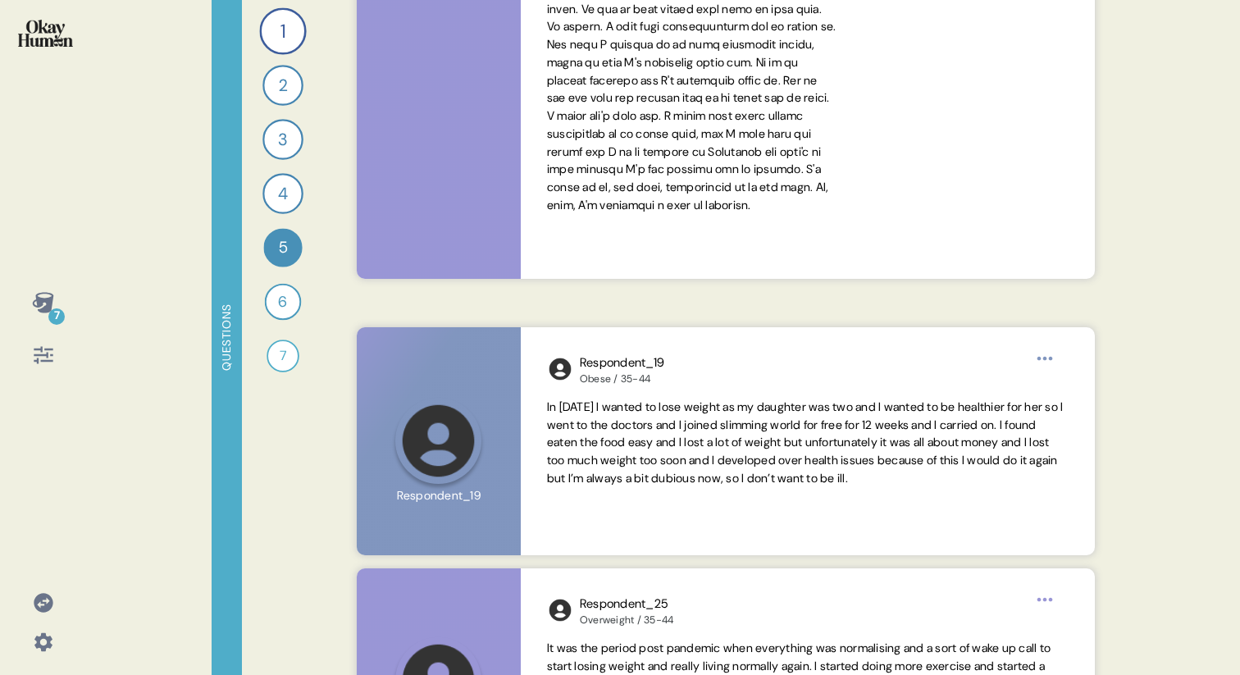
scroll to position [662, 0]
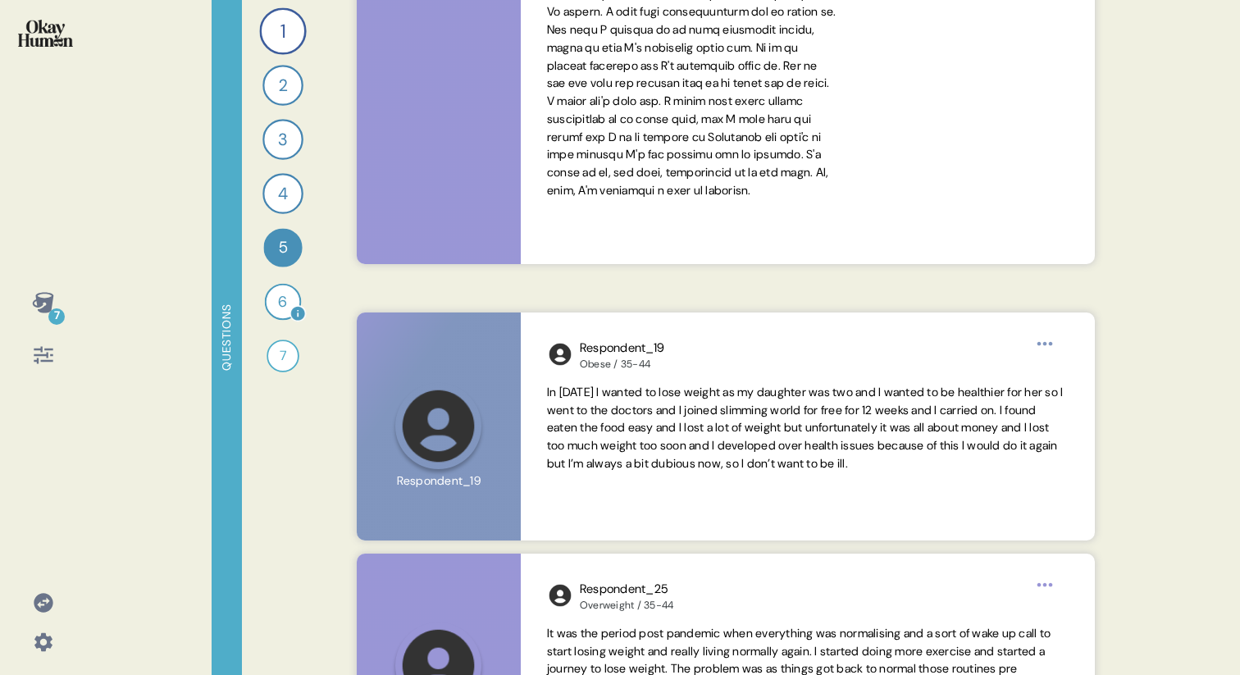
click at [272, 299] on div "6" at bounding box center [283, 302] width 37 height 37
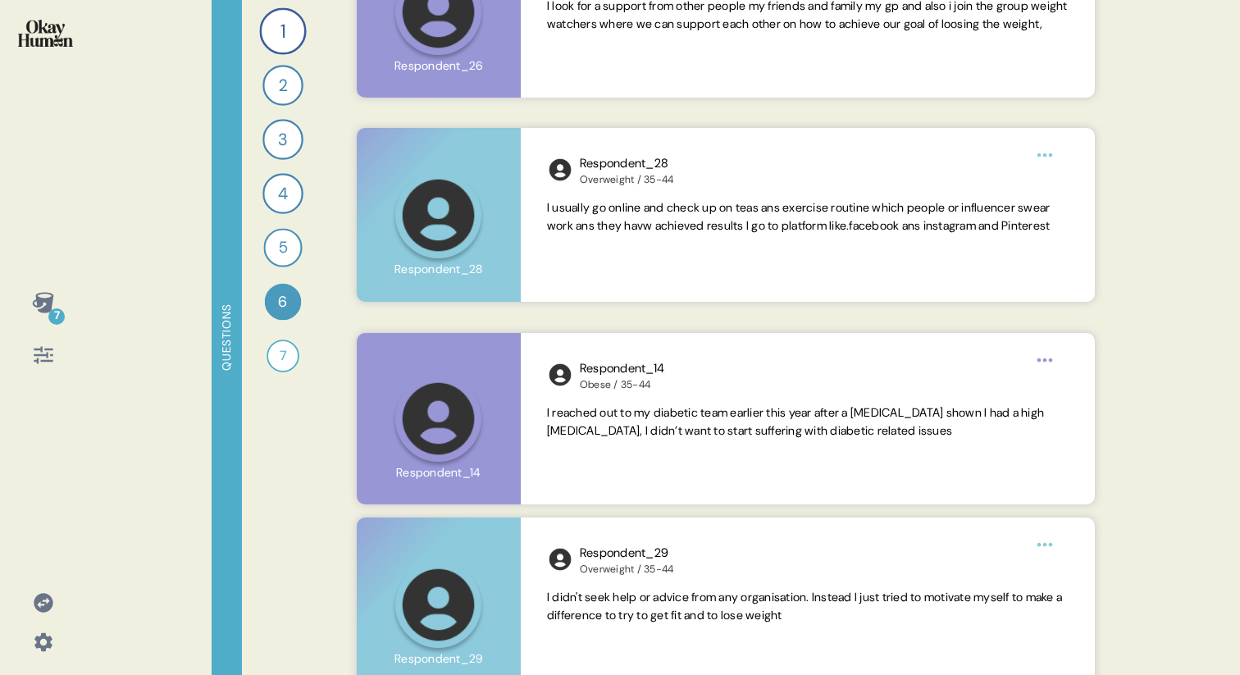
scroll to position [2175, 0]
click at [38, 366] on div at bounding box center [43, 354] width 39 height 39
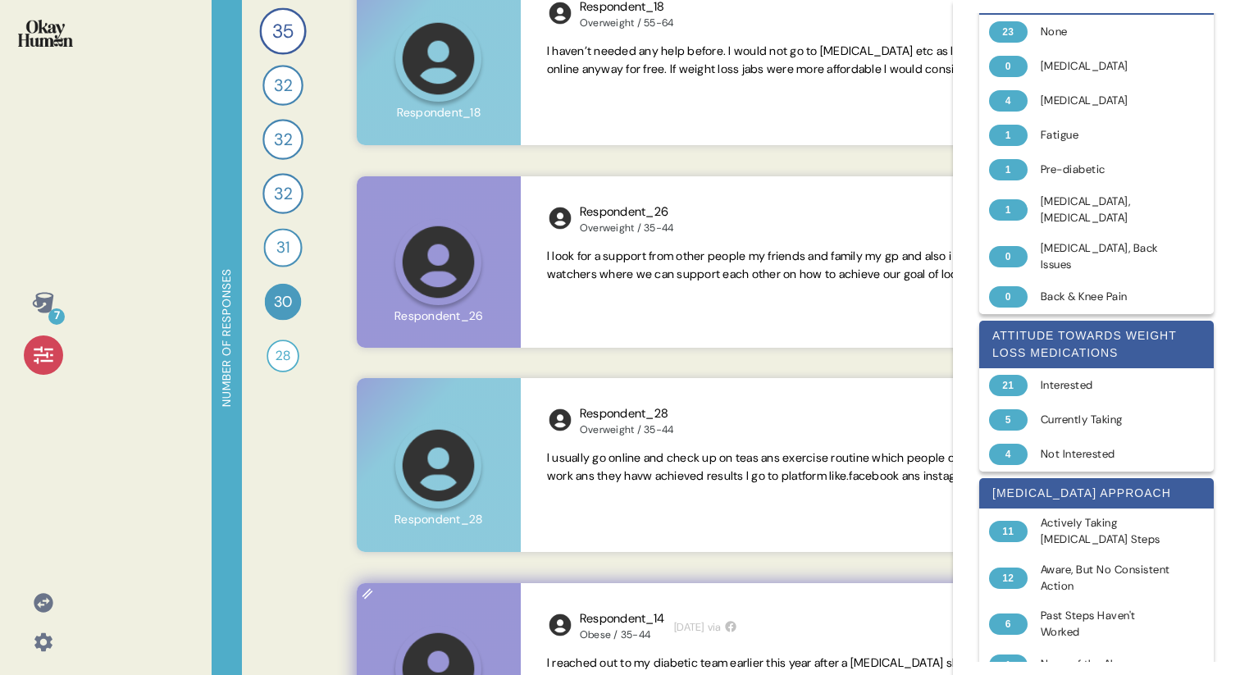
scroll to position [1716, 0]
